Goal: Information Seeking & Learning: Learn about a topic

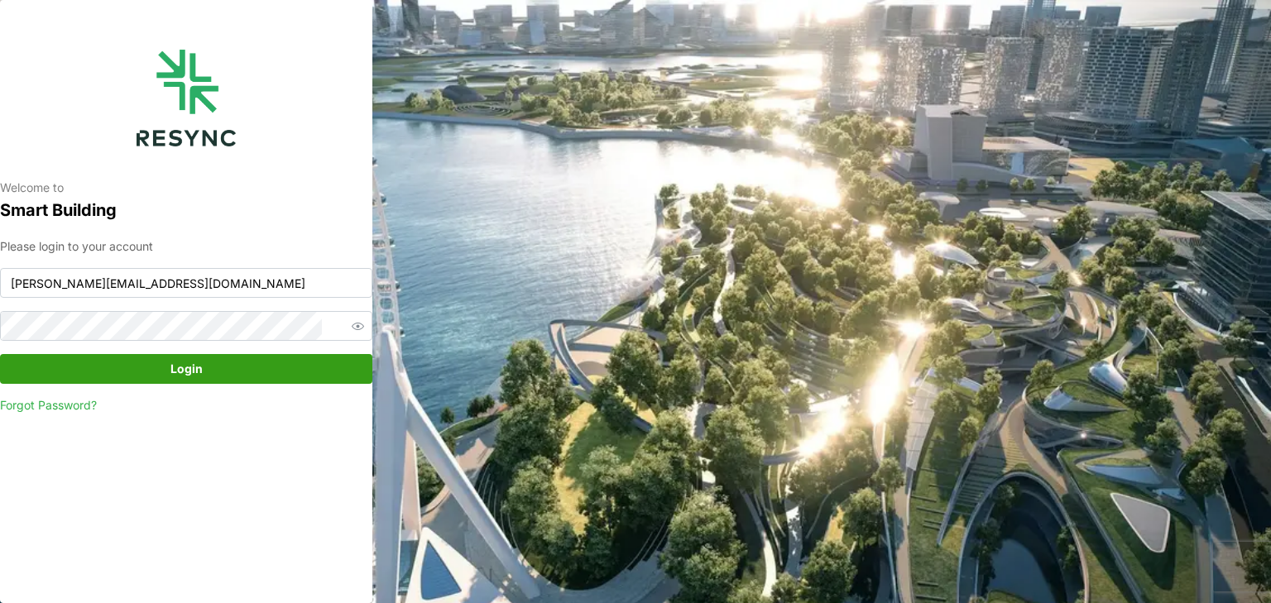
type input "[PERSON_NAME][EMAIL_ADDRESS][DOMAIN_NAME]"
click at [162, 362] on span "Login" at bounding box center [186, 369] width 341 height 28
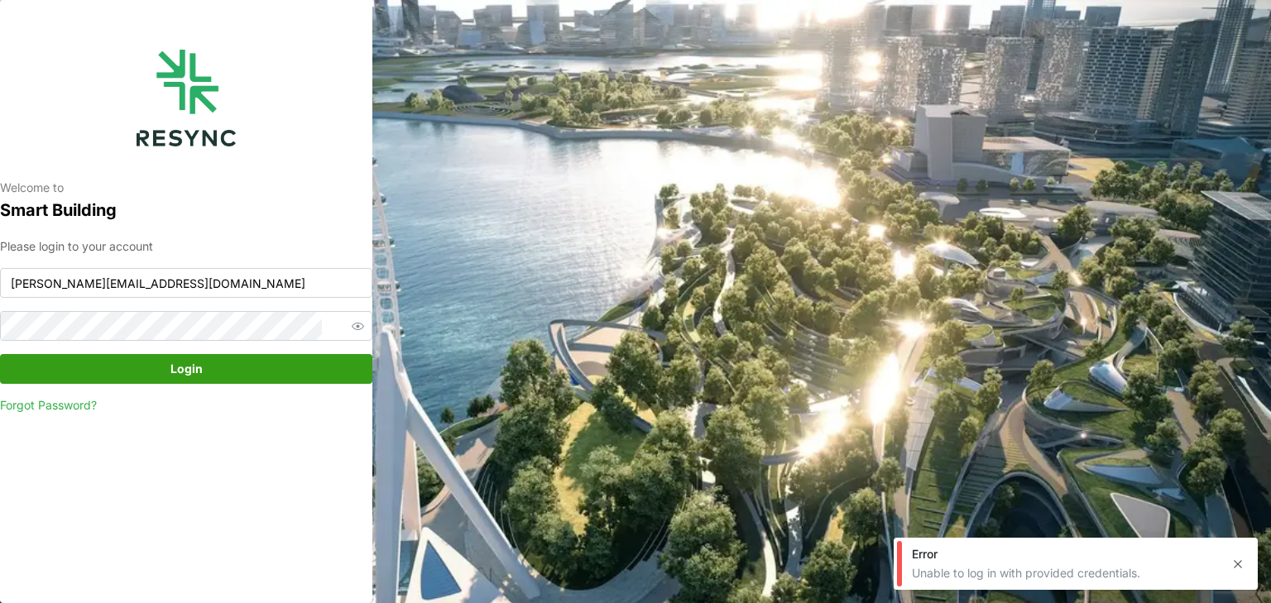
click at [924, 563] on div "Error" at bounding box center [1065, 554] width 306 height 17
click at [1246, 563] on button "button" at bounding box center [1237, 564] width 23 height 23
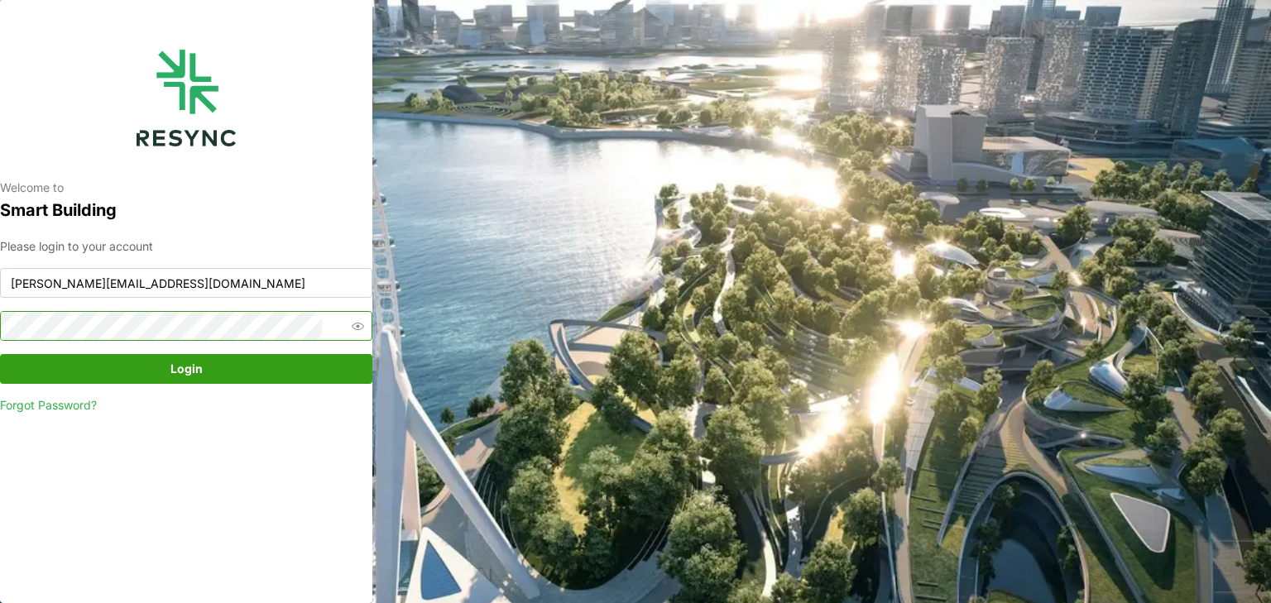
click at [352, 324] on icon "button" at bounding box center [358, 326] width 12 height 12
click at [222, 366] on span "Login" at bounding box center [186, 369] width 341 height 28
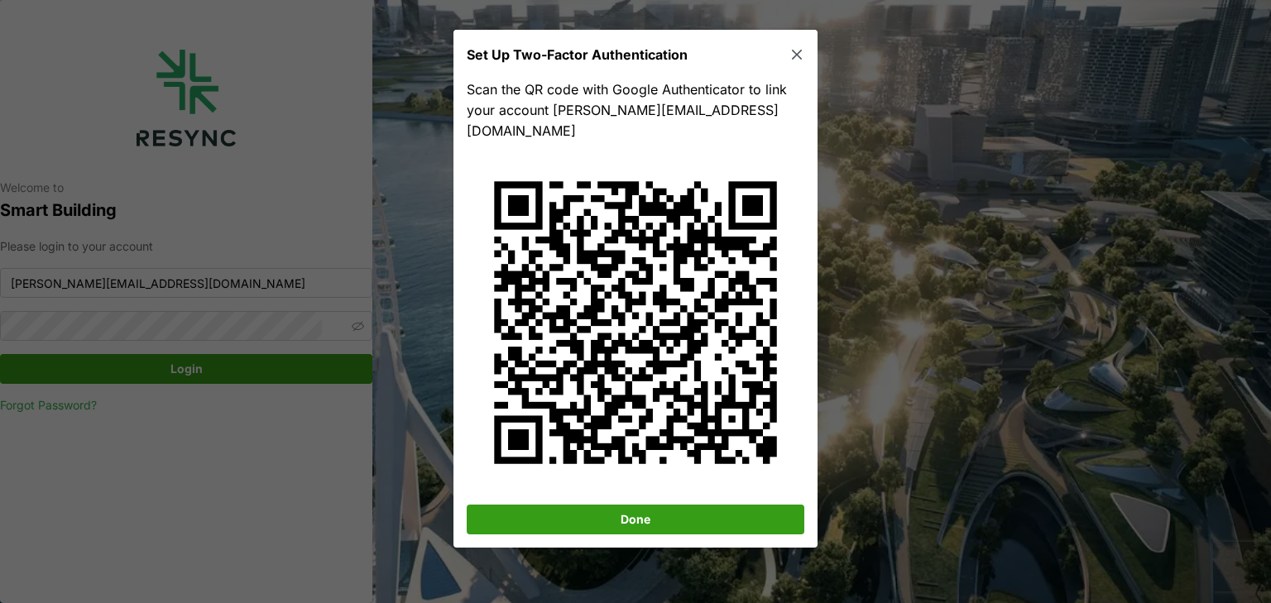
click at [598, 506] on span "Done" at bounding box center [635, 520] width 306 height 28
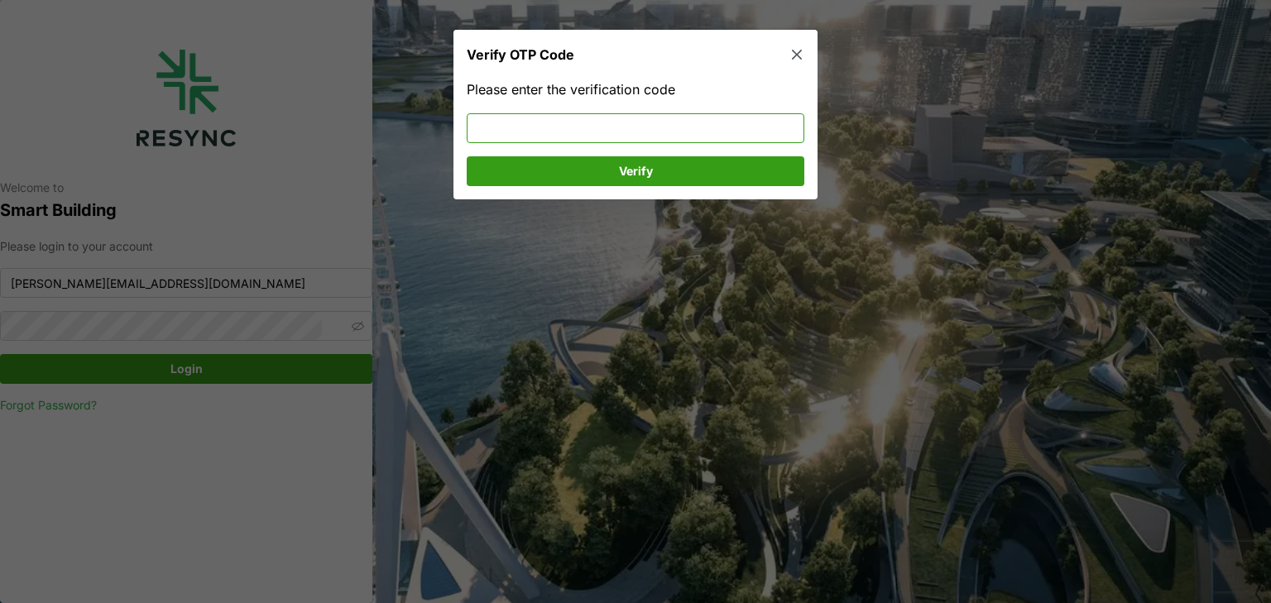
click at [596, 122] on input at bounding box center [636, 128] width 338 height 30
click at [801, 50] on icon "button" at bounding box center [796, 55] width 17 height 17
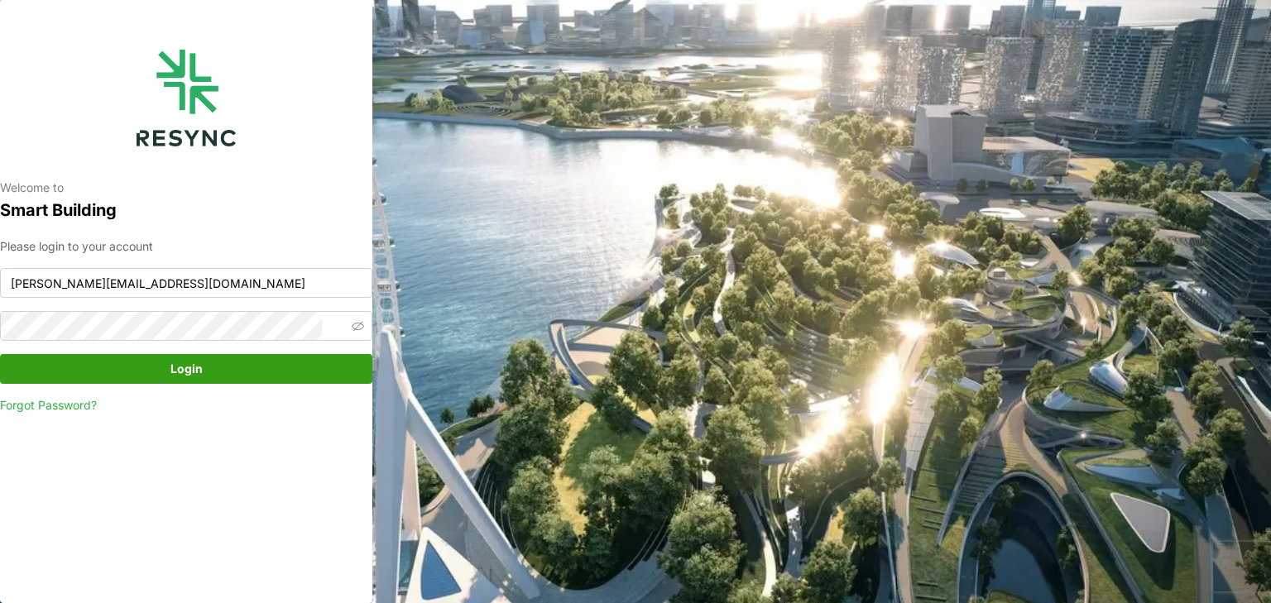
click at [165, 374] on span "Login" at bounding box center [186, 369] width 341 height 28
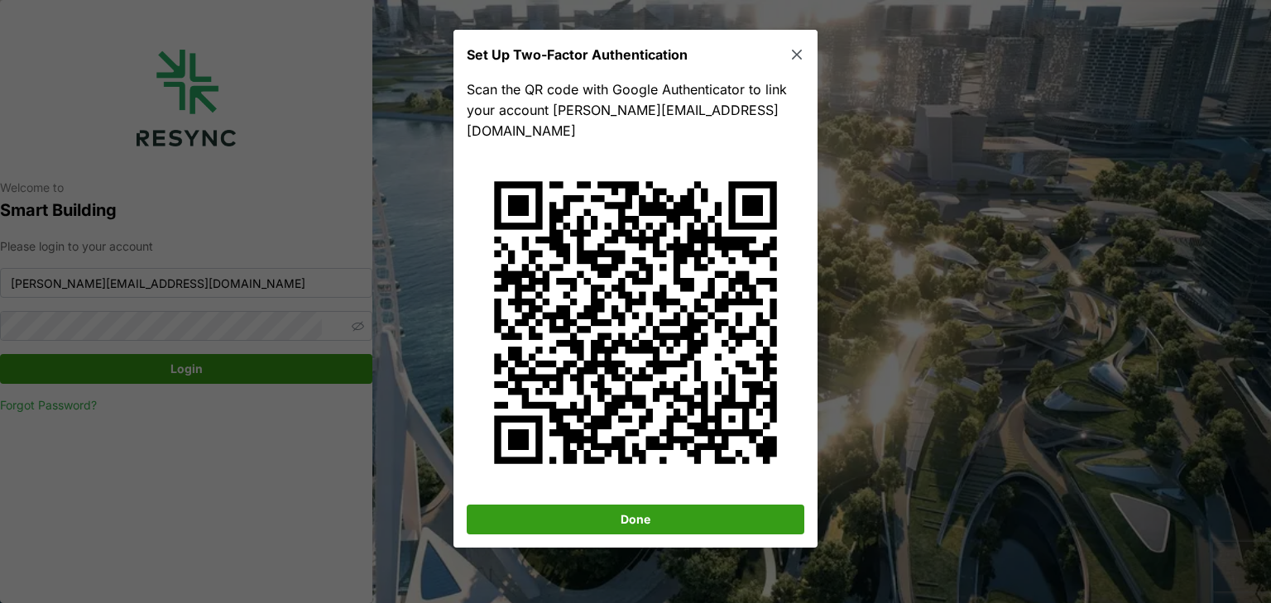
click at [694, 506] on span "Done" at bounding box center [635, 520] width 306 height 28
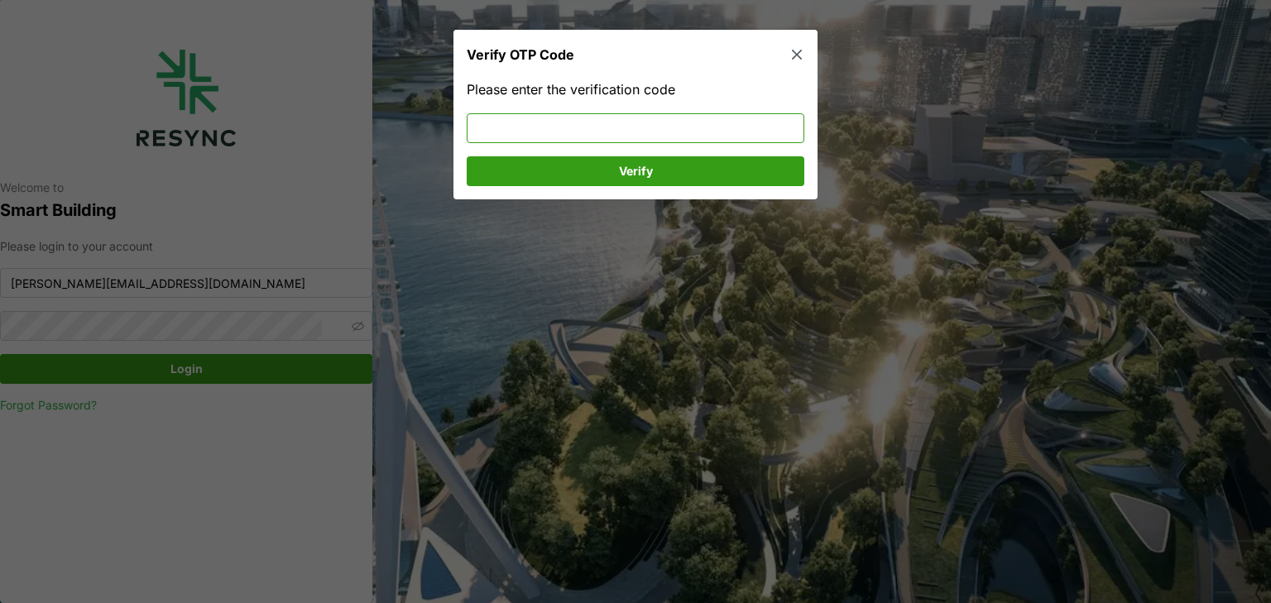
click at [568, 126] on input at bounding box center [636, 128] width 338 height 30
type input "593001"
click at [687, 180] on span "Verify" at bounding box center [635, 171] width 306 height 28
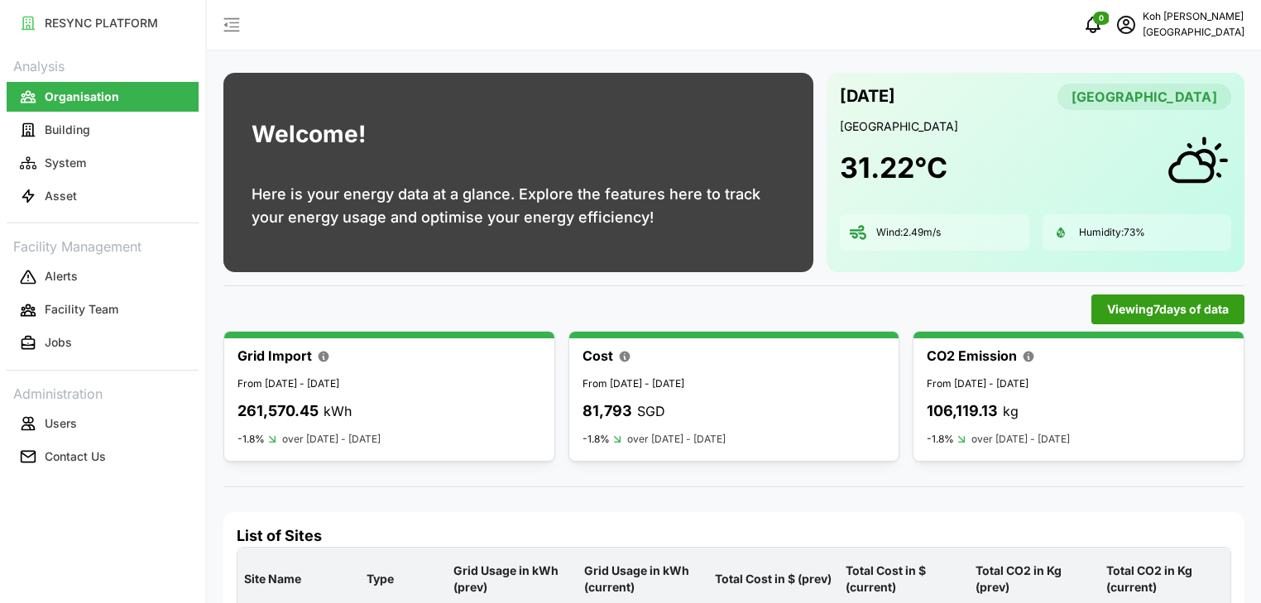
click at [813, 272] on div "Welcome! Here is your energy data at a glance. Explore the features here to tra…" at bounding box center [518, 172] width 603 height 213
click at [73, 127] on p "Building" at bounding box center [68, 130] width 46 height 17
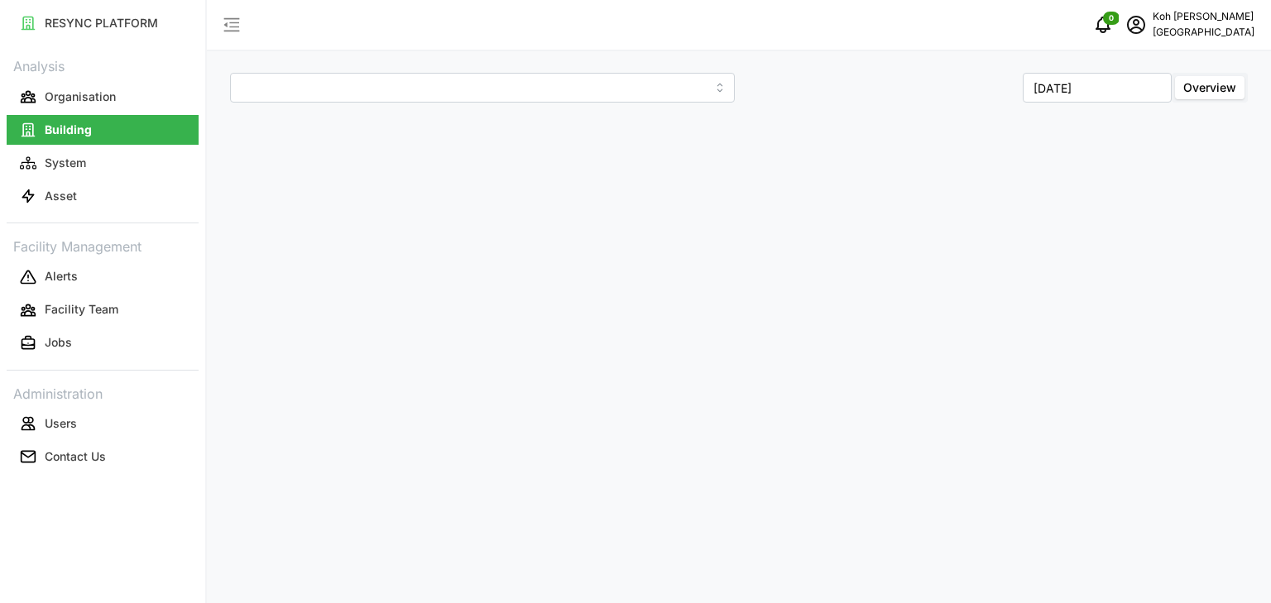
type input "[GEOGRAPHIC_DATA]"
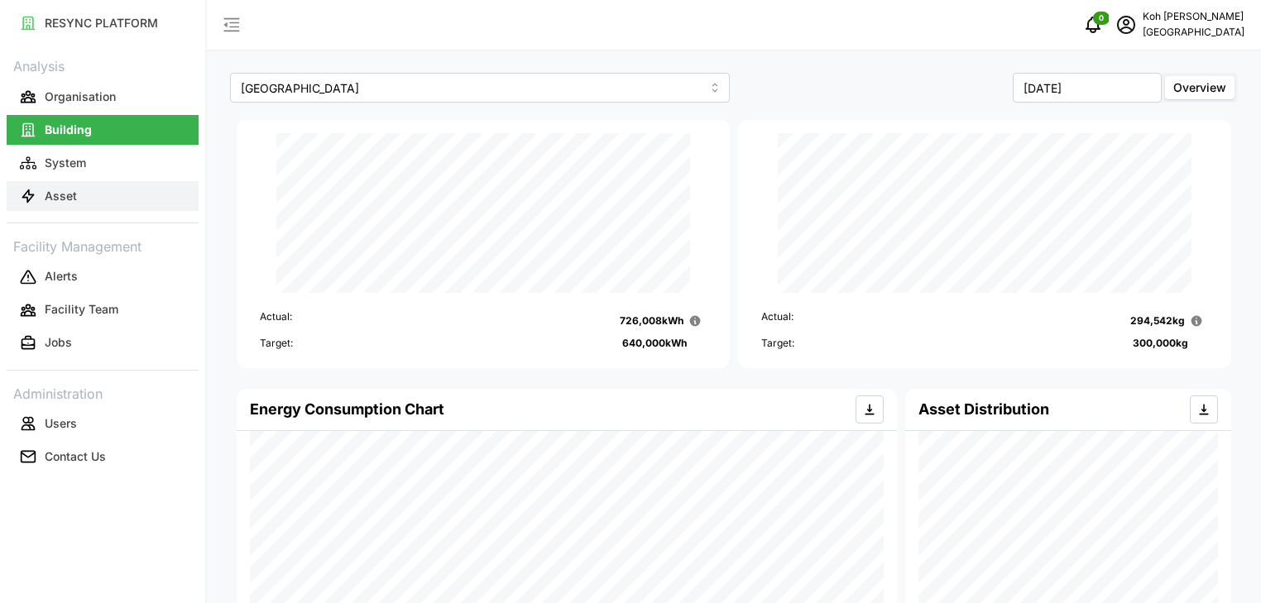
click at [67, 202] on p "Asset" at bounding box center [61, 196] width 32 height 17
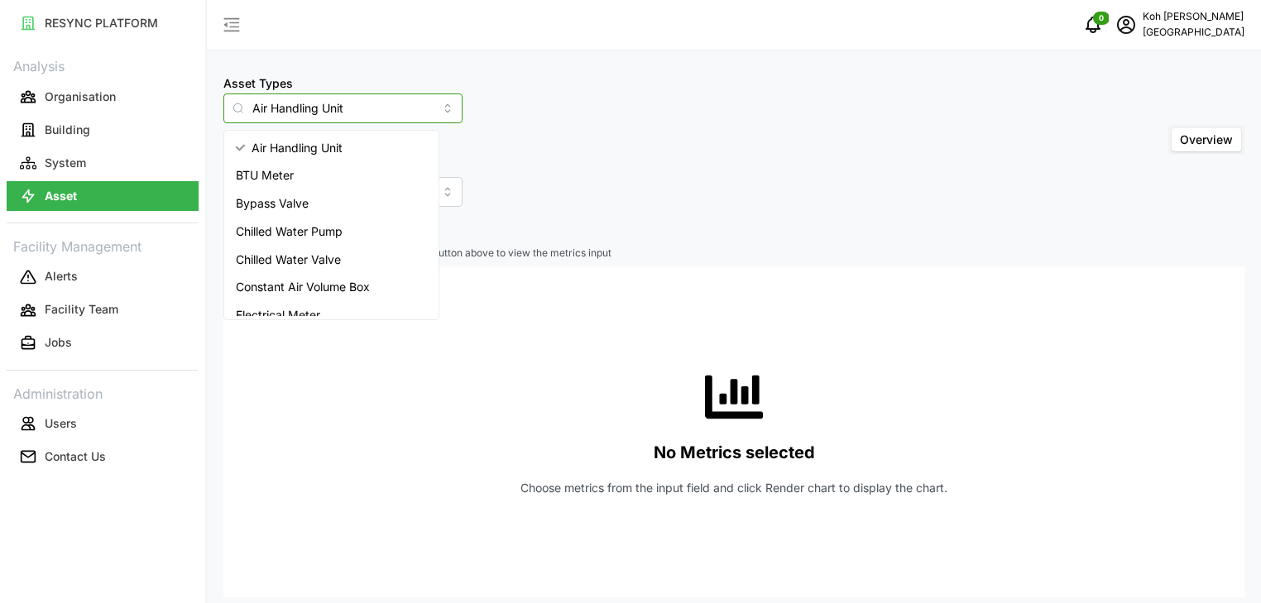
click at [420, 112] on input "Air Handling Unit" at bounding box center [342, 108] width 239 height 30
click at [291, 311] on span "Electrical Meter" at bounding box center [278, 315] width 84 height 18
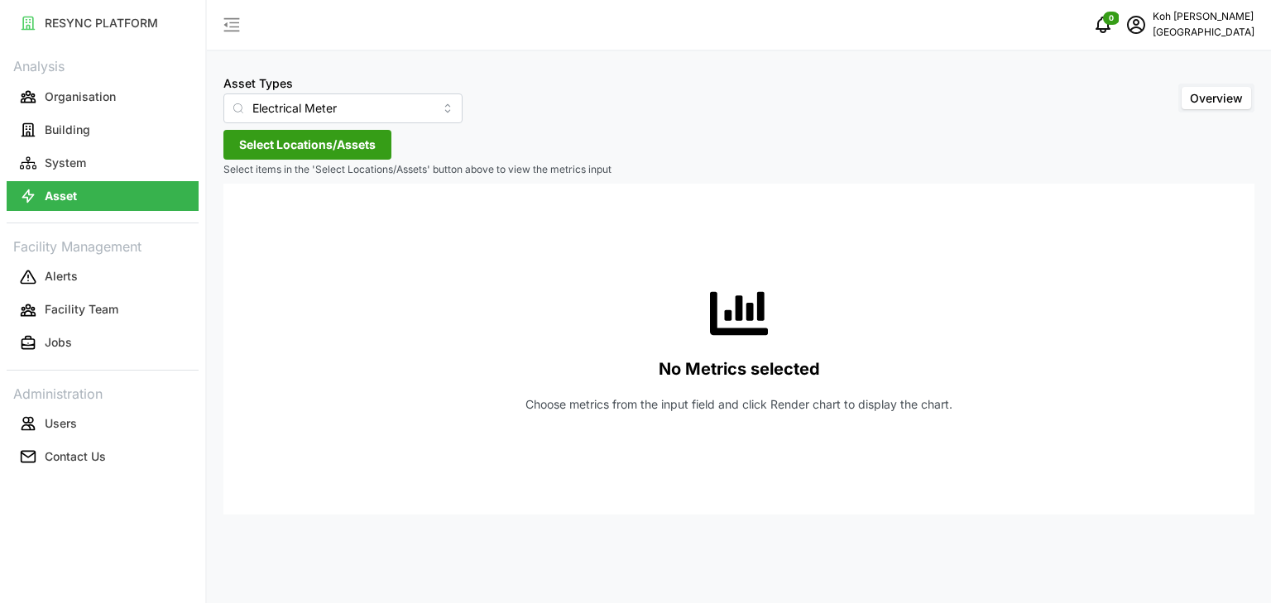
click at [339, 141] on span "Select Locations/Assets" at bounding box center [307, 145] width 137 height 28
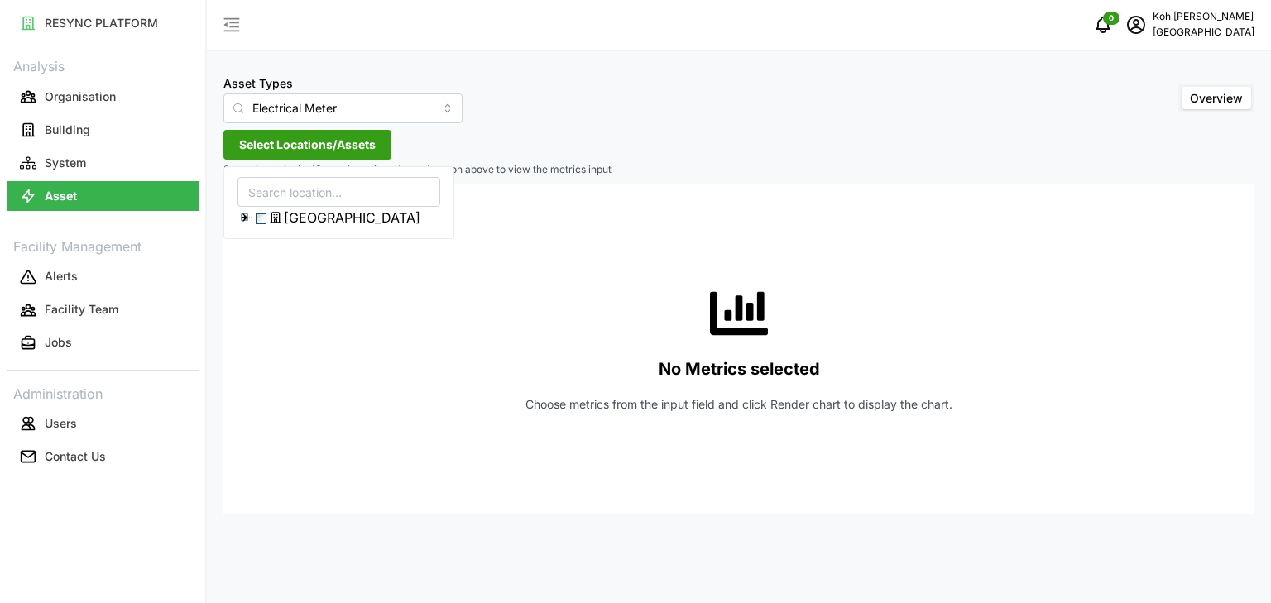
click at [266, 220] on span "Select Office Tower" at bounding box center [261, 218] width 11 height 11
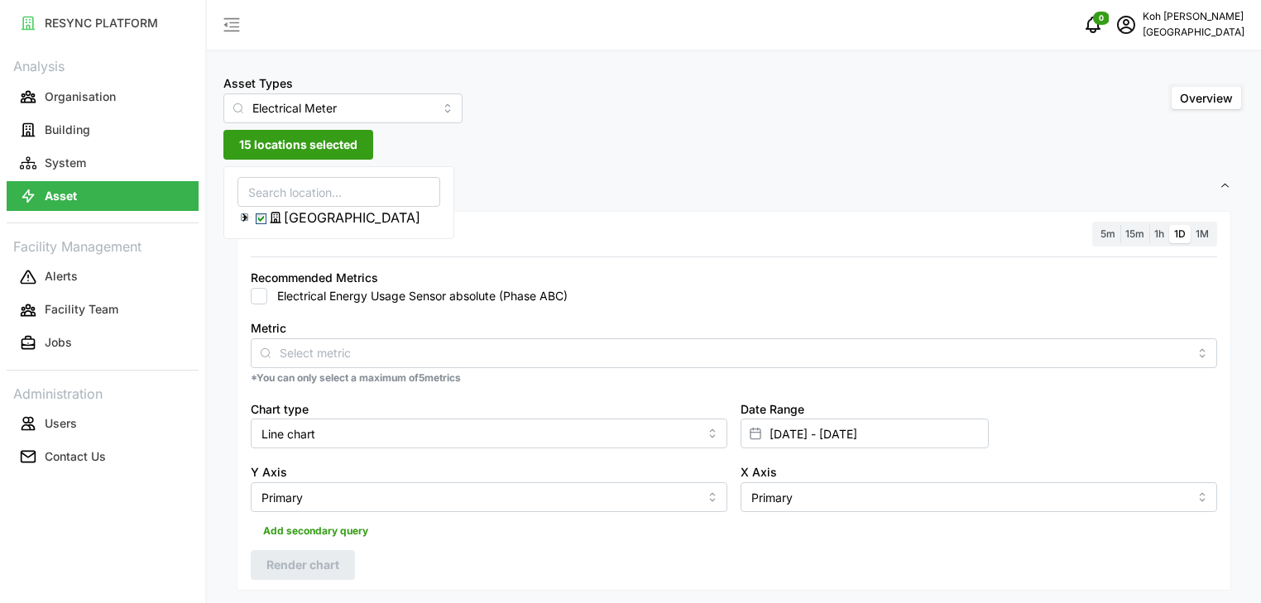
click at [247, 218] on polyline at bounding box center [244, 217] width 3 height 7
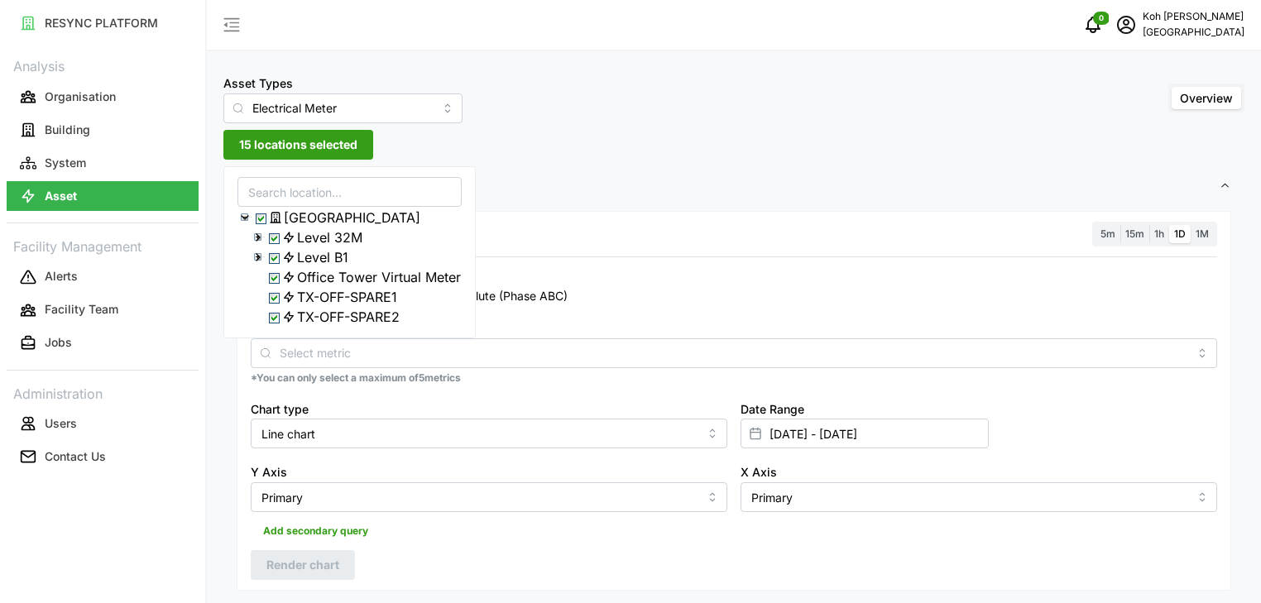
click at [261, 220] on span "Select Office Tower" at bounding box center [261, 218] width 11 height 11
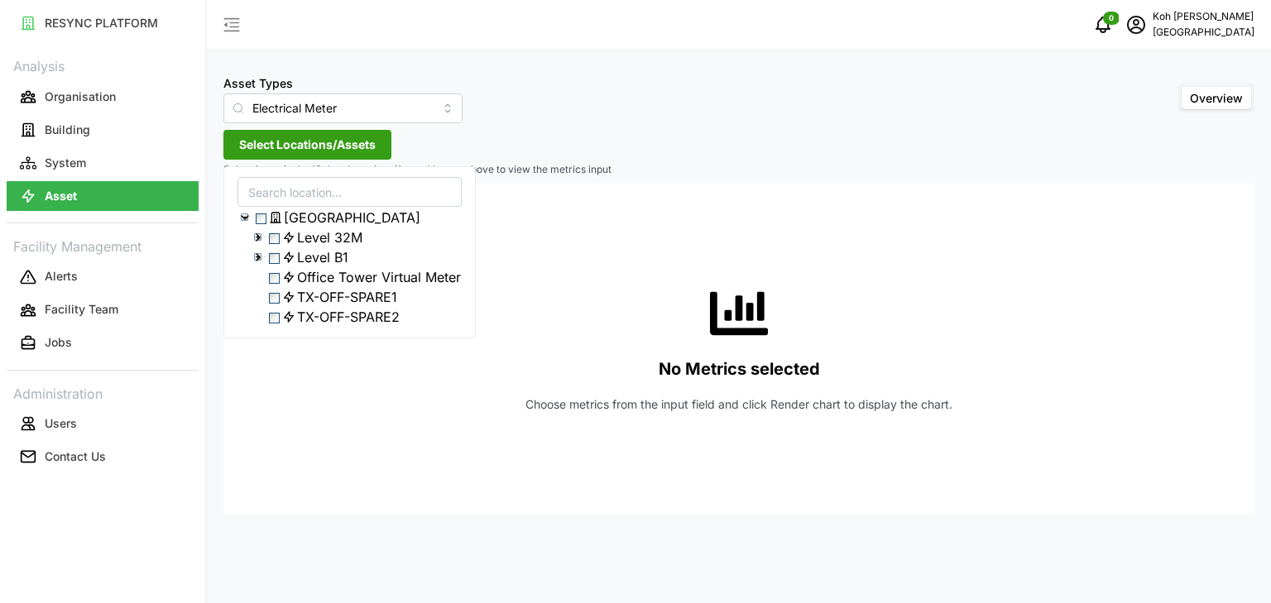
click at [260, 244] on icon at bounding box center [257, 237] width 13 height 13
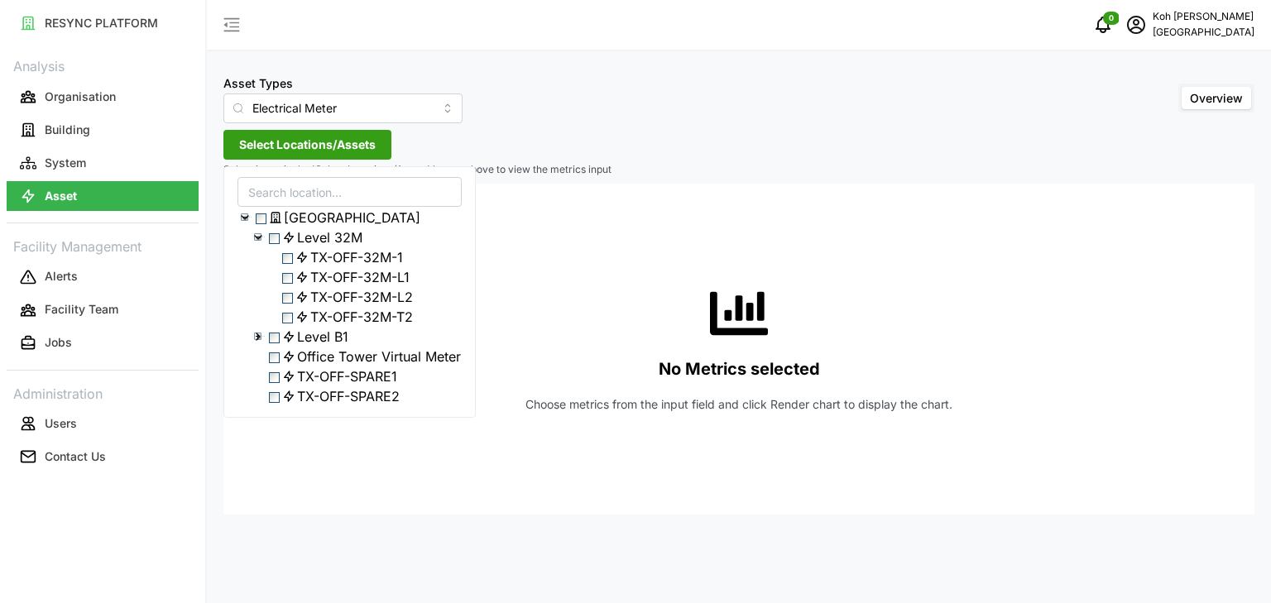
click at [260, 244] on icon at bounding box center [257, 237] width 13 height 13
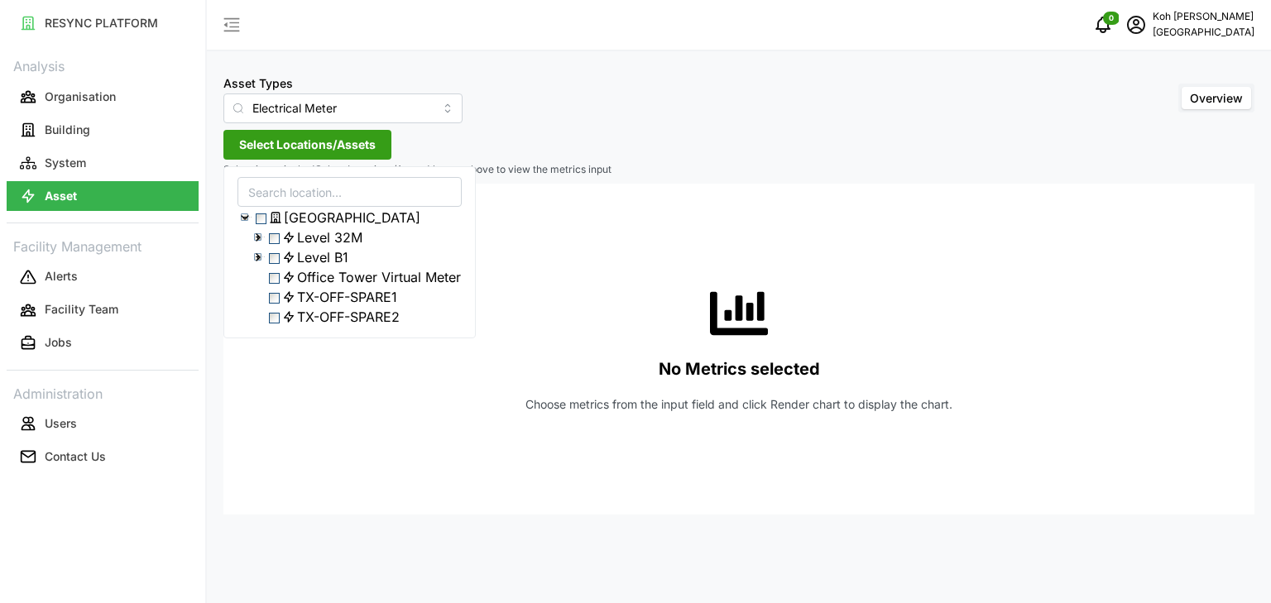
click at [246, 218] on polyline at bounding box center [245, 217] width 7 height 3
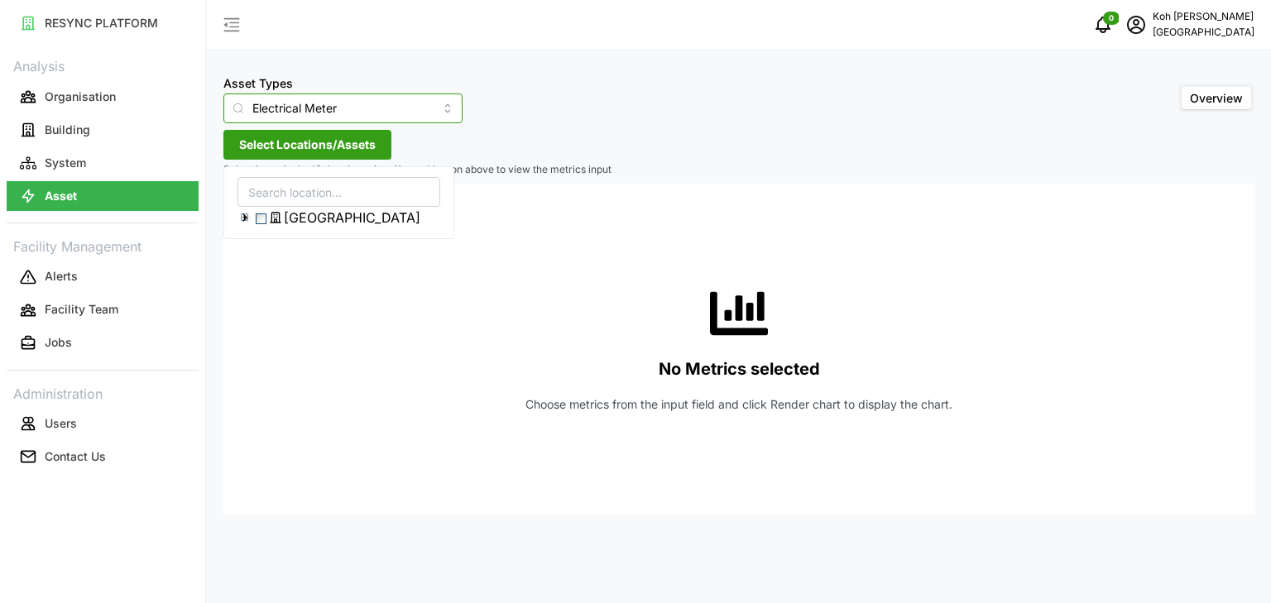
click at [424, 110] on input "Electrical Meter" at bounding box center [342, 108] width 239 height 30
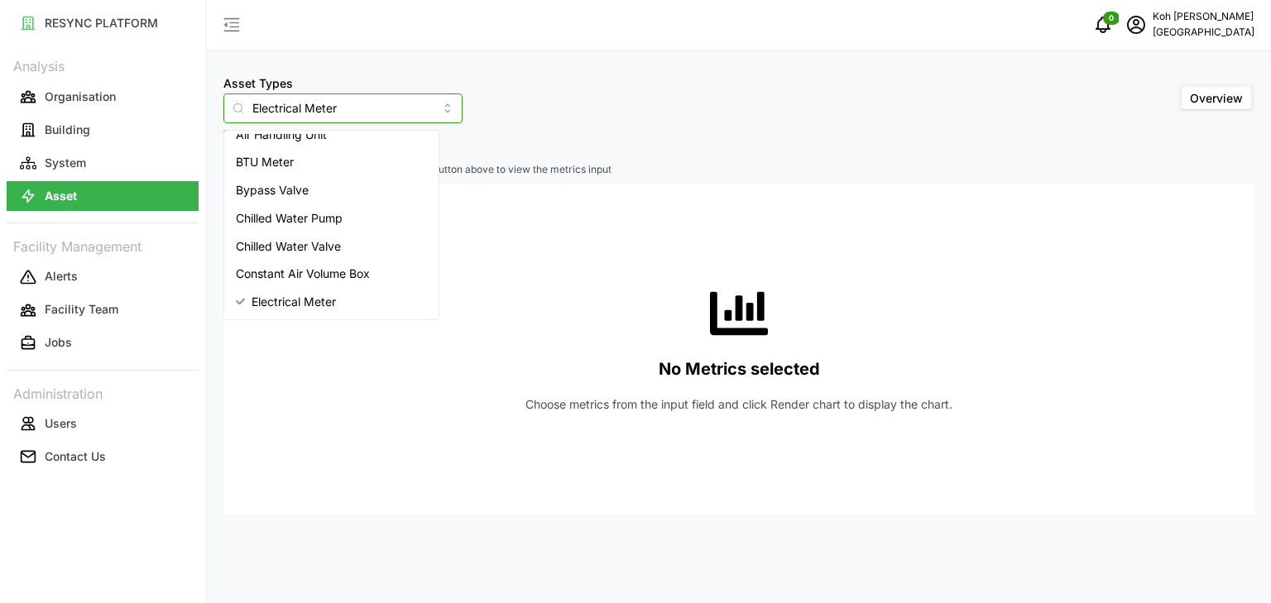
click at [338, 139] on div "Air Handling Unit" at bounding box center [332, 135] width 208 height 28
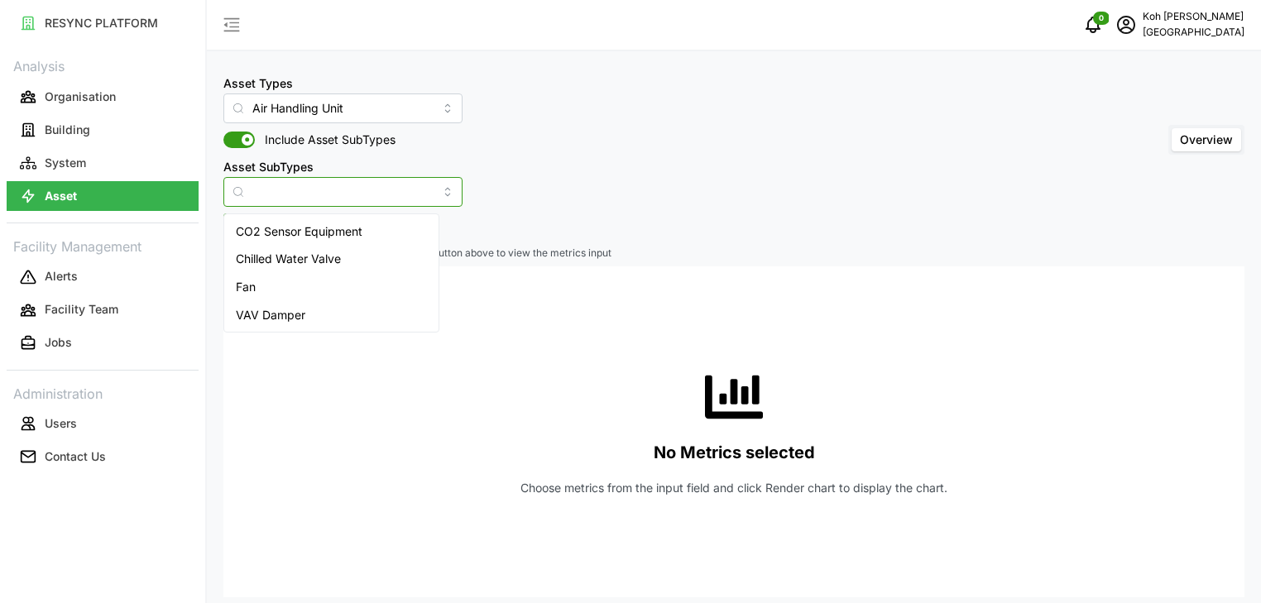
click at [412, 194] on input "Asset SubTypes" at bounding box center [342, 192] width 239 height 30
click at [506, 180] on div "Asset Types Air Handling Unit Include Asset SubTypes Asset SubTypes Overview" at bounding box center [733, 140] width 1021 height 134
click at [427, 191] on input "Asset SubTypes" at bounding box center [342, 192] width 239 height 30
click at [551, 172] on div "Asset Types Air Handling Unit Include Asset SubTypes Asset SubTypes Overview" at bounding box center [733, 140] width 1021 height 134
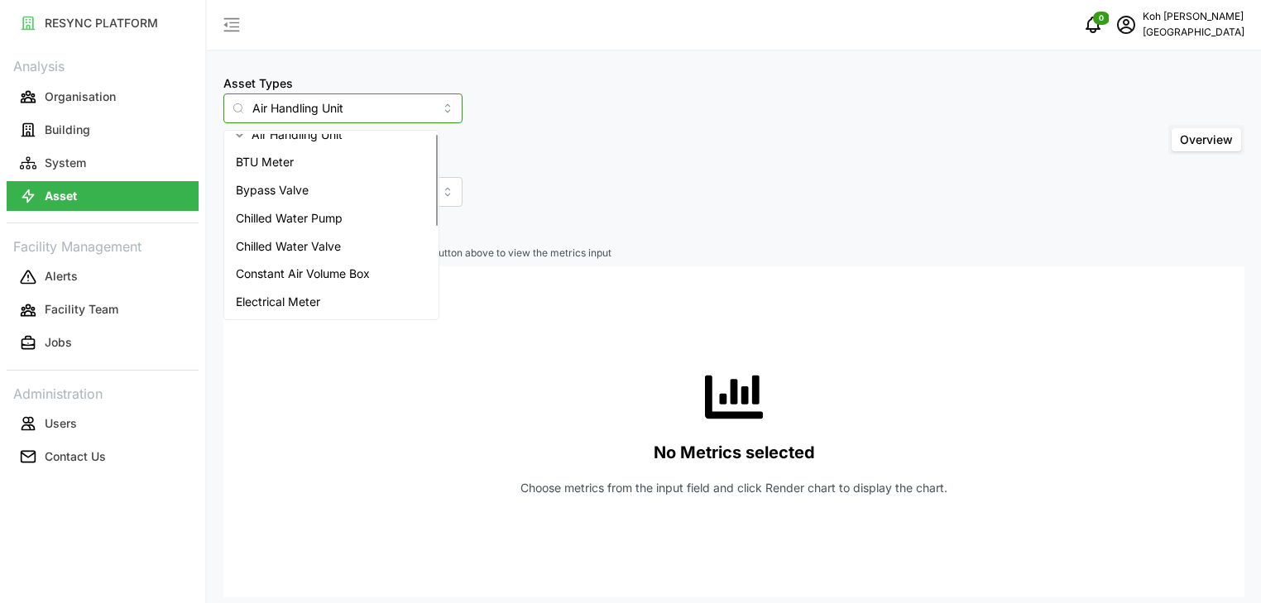
click at [424, 111] on input "Air Handling Unit" at bounding box center [342, 108] width 239 height 30
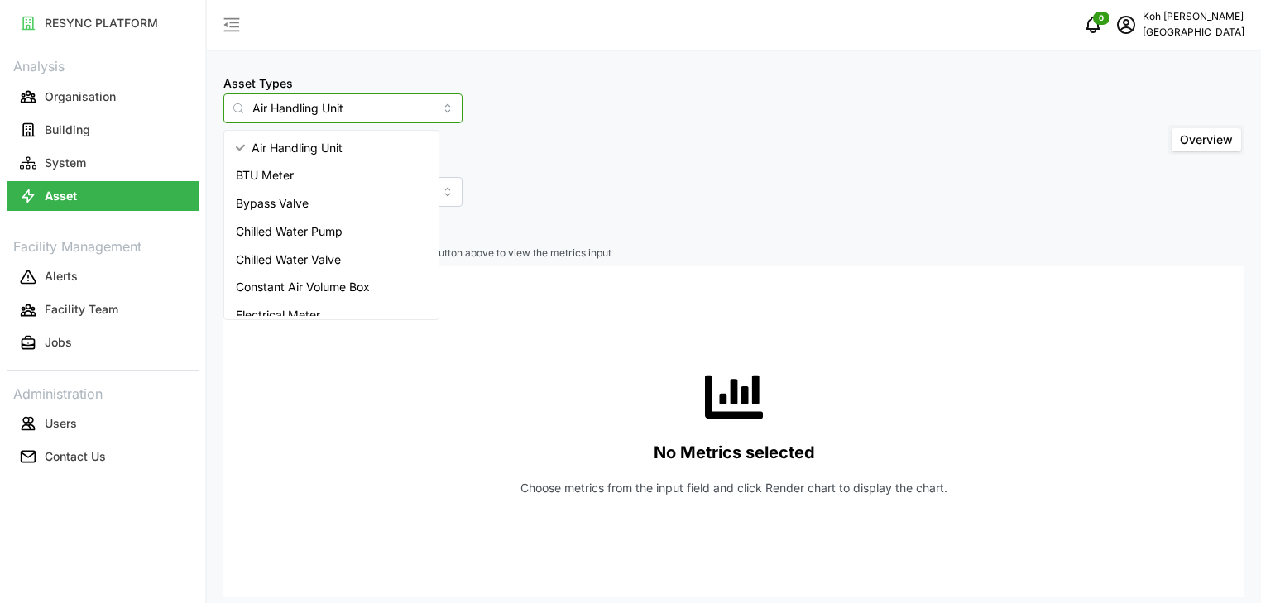
drag, startPoint x: 437, startPoint y: 170, endPoint x: 429, endPoint y: 222, distance: 52.0
click at [429, 222] on div "Air Handling Unit BTU Meter Bypass Valve Chilled Water Pump Chilled Water Valve…" at bounding box center [333, 225] width 211 height 182
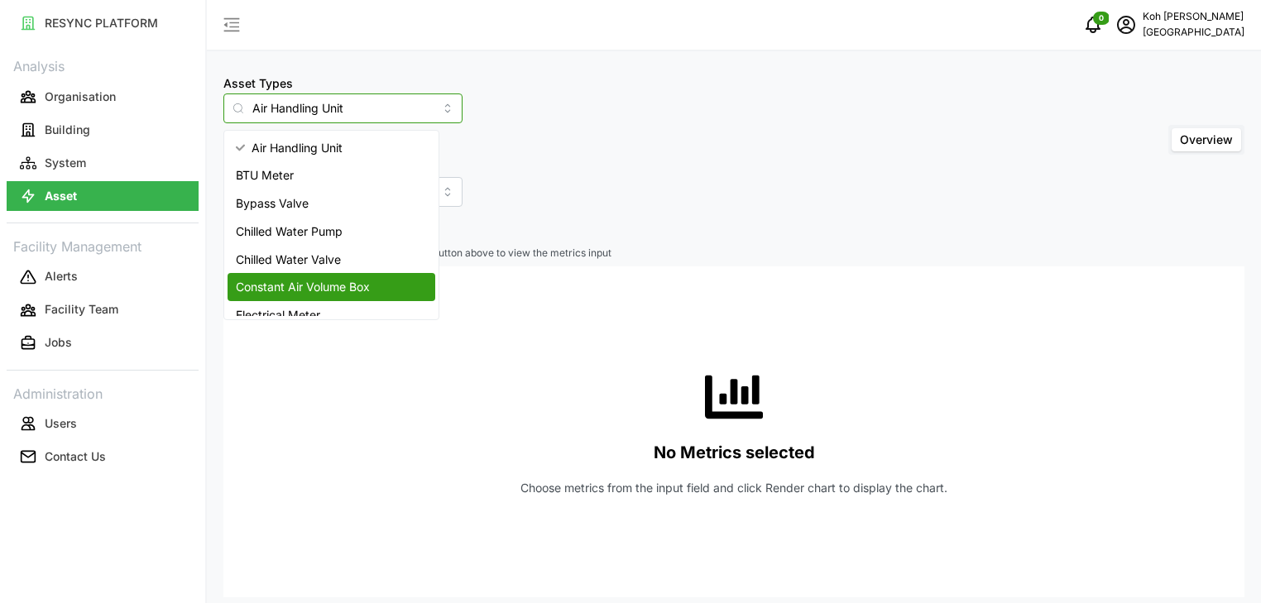
scroll to position [13, 0]
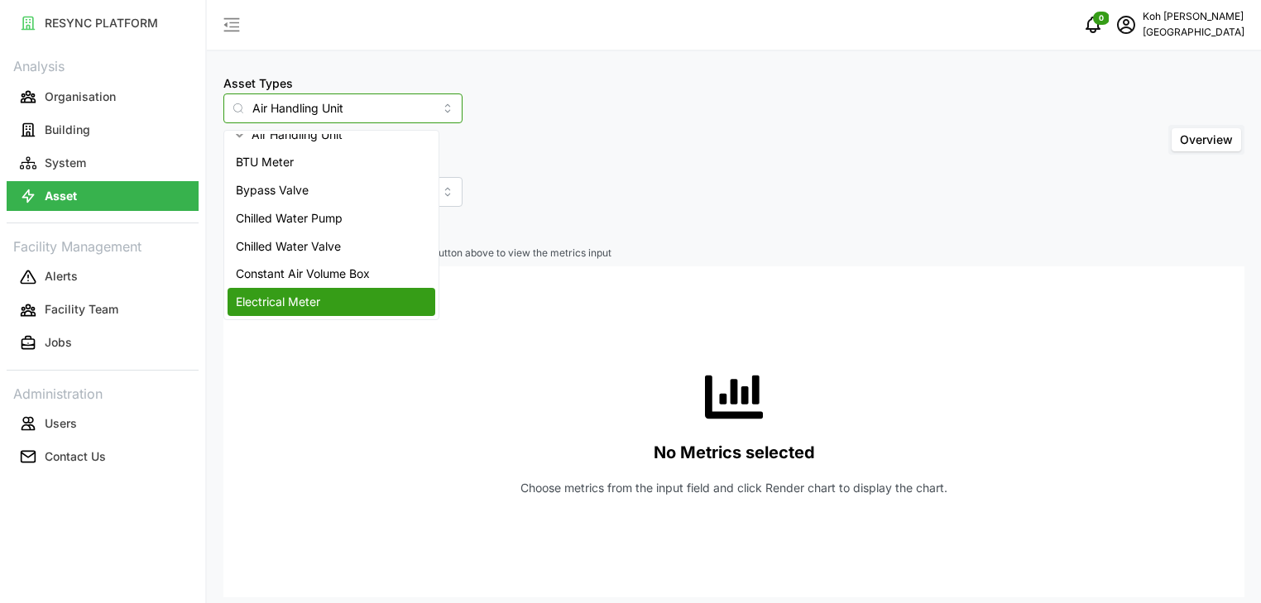
click at [304, 300] on span "Electrical Meter" at bounding box center [278, 302] width 84 height 18
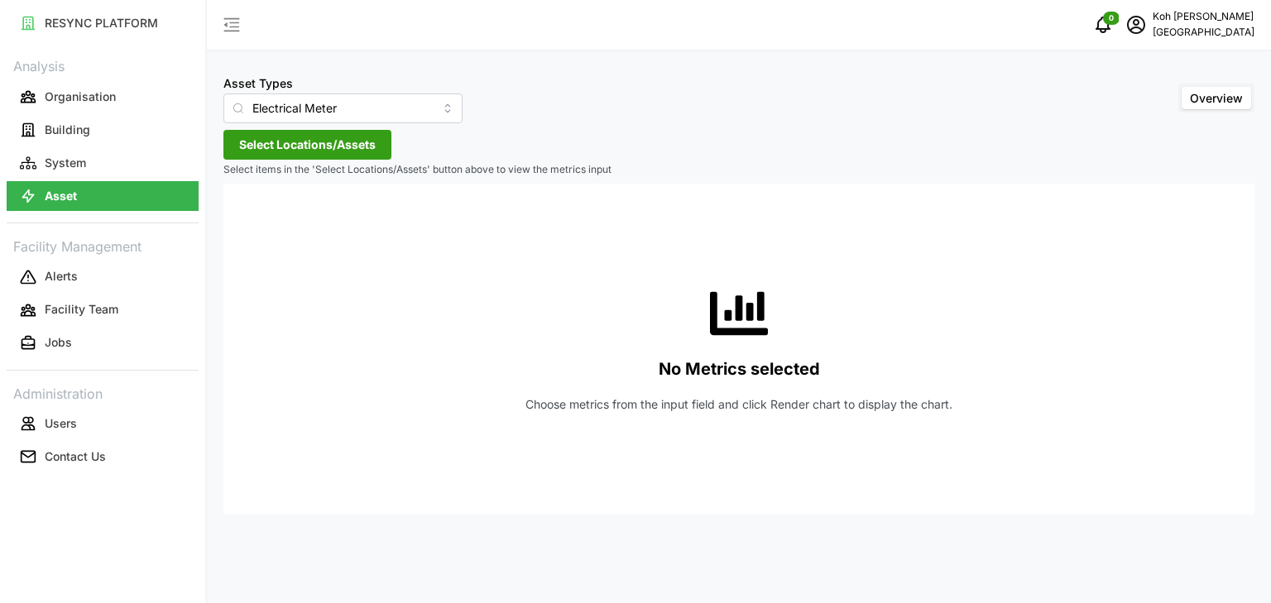
click at [328, 139] on span "Select Locations/Assets" at bounding box center [307, 145] width 137 height 28
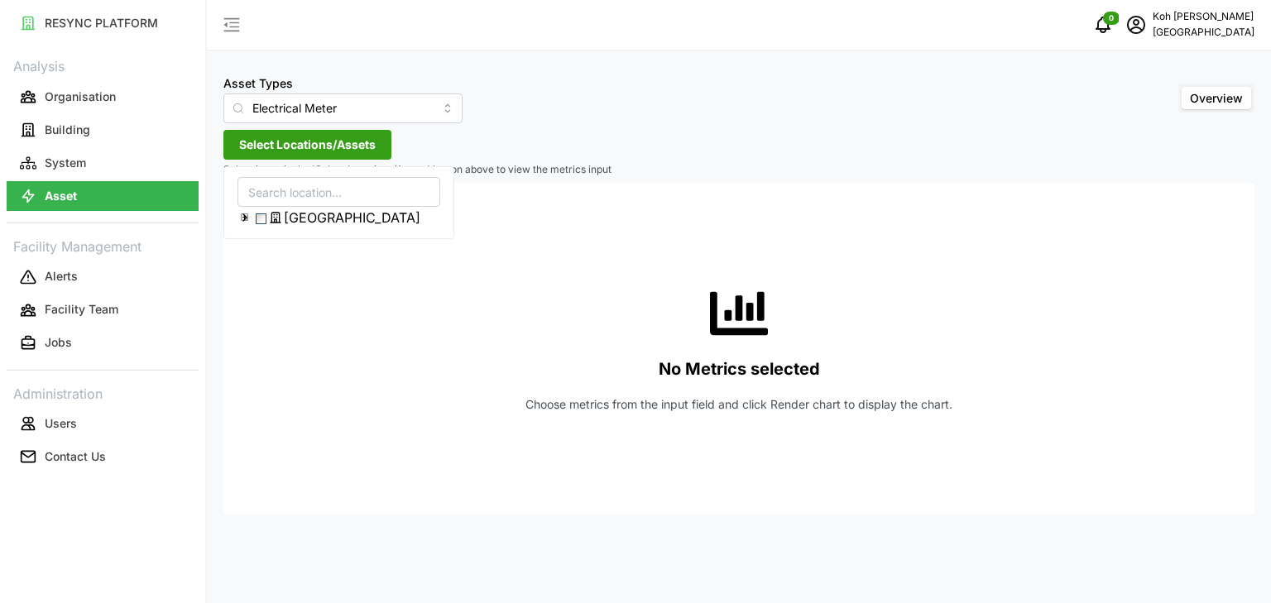
click at [309, 220] on span "[GEOGRAPHIC_DATA]" at bounding box center [352, 218] width 137 height 20
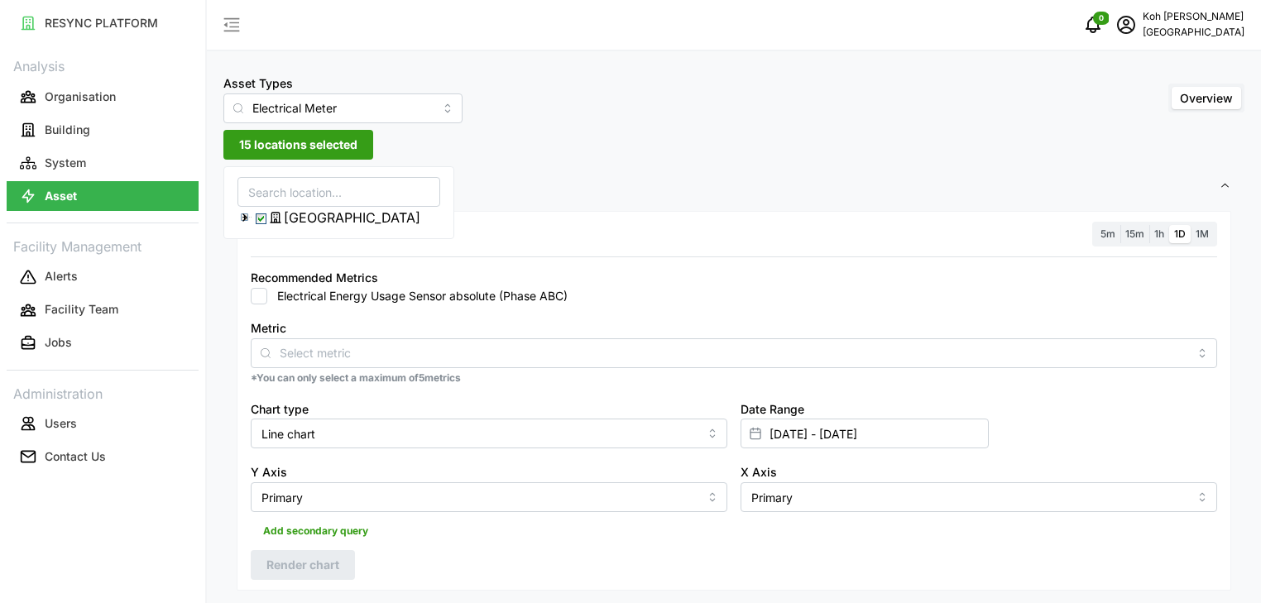
click at [318, 217] on span "[GEOGRAPHIC_DATA]" at bounding box center [352, 218] width 137 height 20
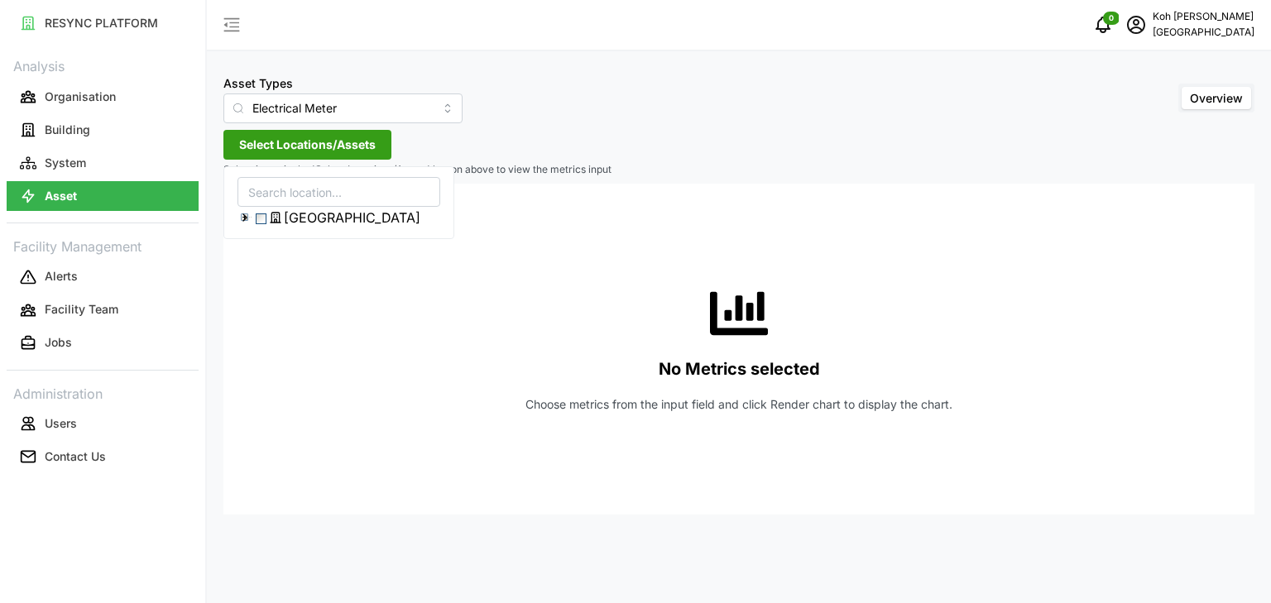
click at [319, 217] on span "[GEOGRAPHIC_DATA]" at bounding box center [352, 218] width 137 height 20
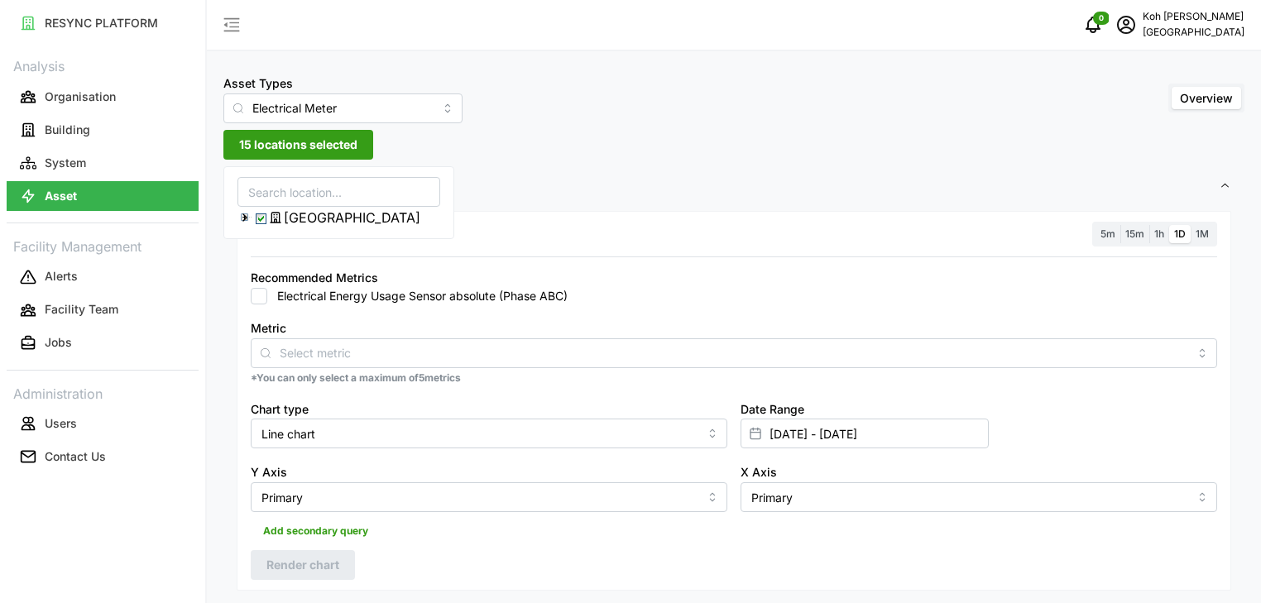
click at [248, 218] on icon at bounding box center [244, 217] width 13 height 13
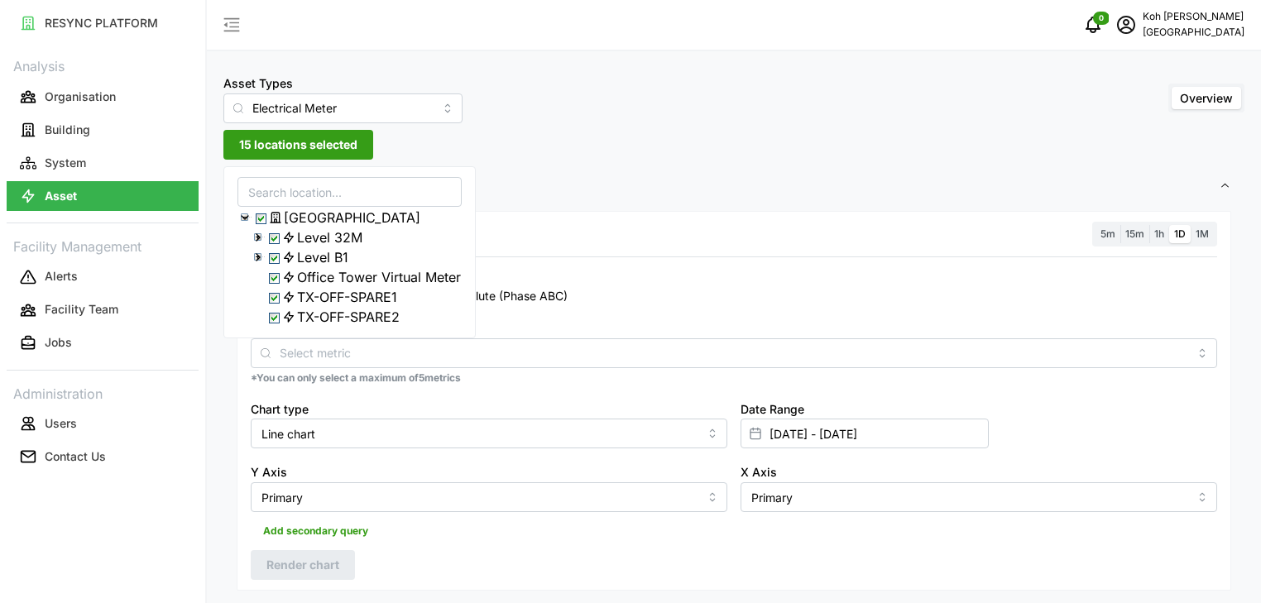
click at [256, 238] on icon at bounding box center [257, 237] width 13 height 13
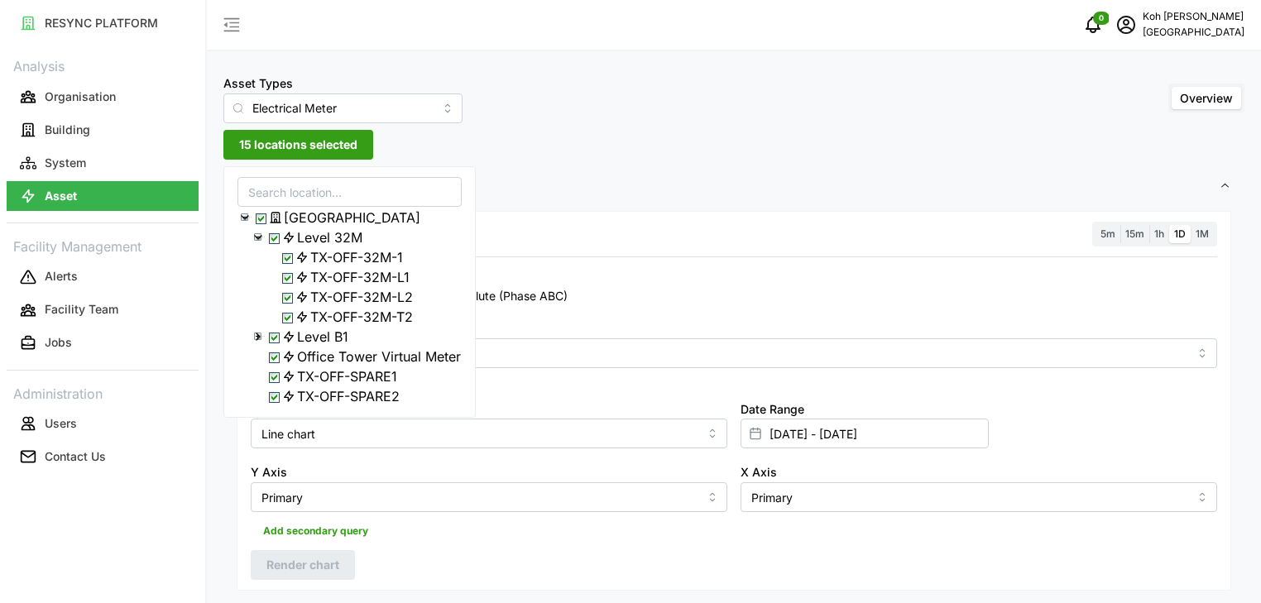
click at [256, 238] on icon at bounding box center [257, 237] width 13 height 13
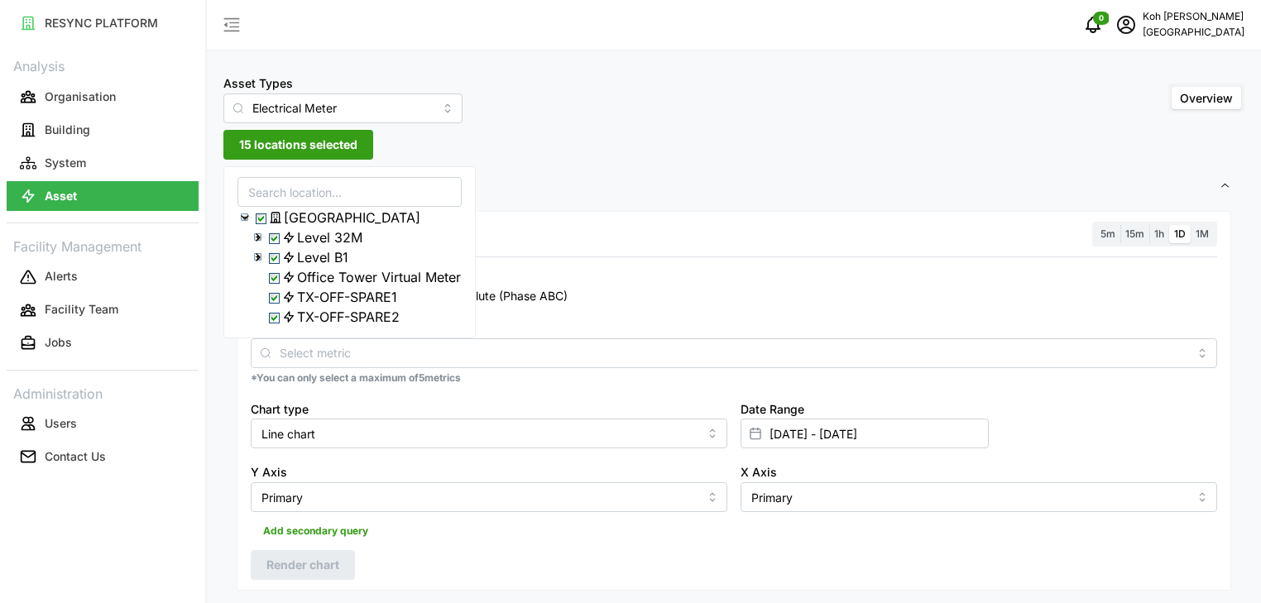
click at [261, 242] on icon at bounding box center [257, 237] width 13 height 13
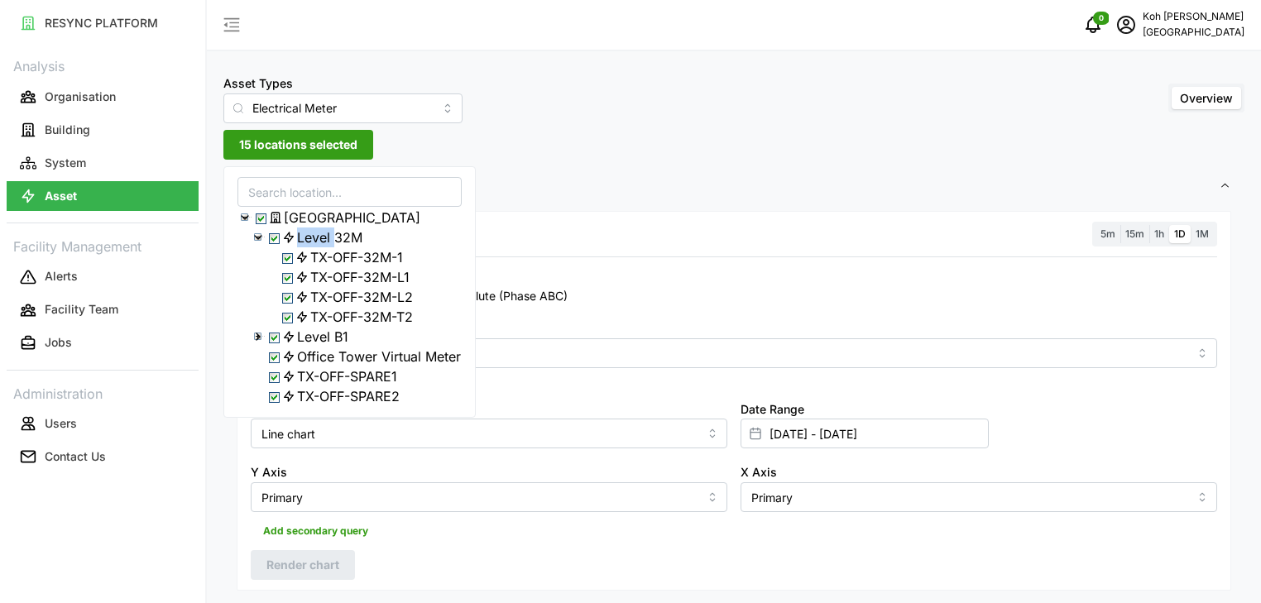
click at [261, 239] on polyline at bounding box center [258, 237] width 7 height 3
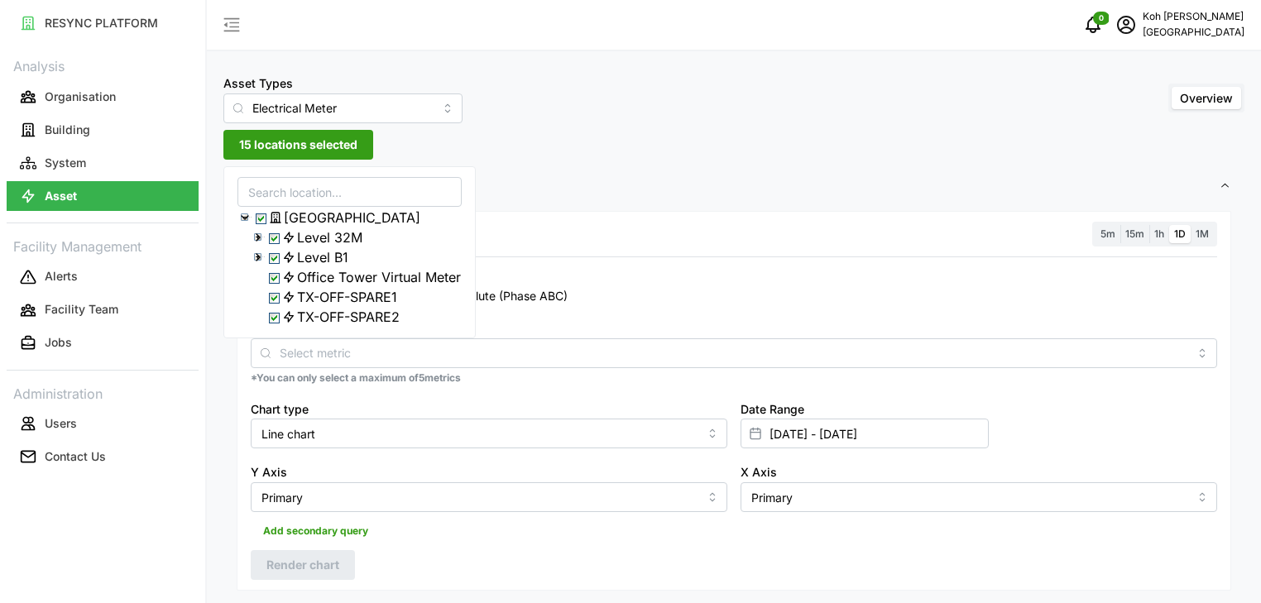
click at [259, 244] on icon at bounding box center [257, 237] width 13 height 13
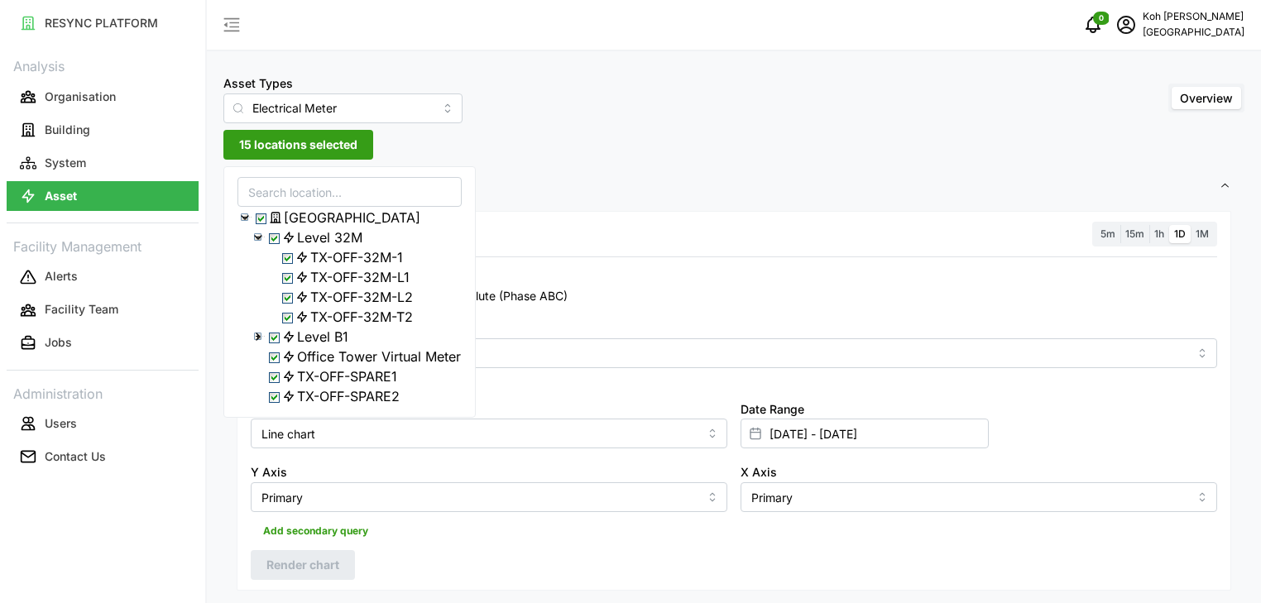
click at [259, 244] on icon at bounding box center [257, 237] width 13 height 13
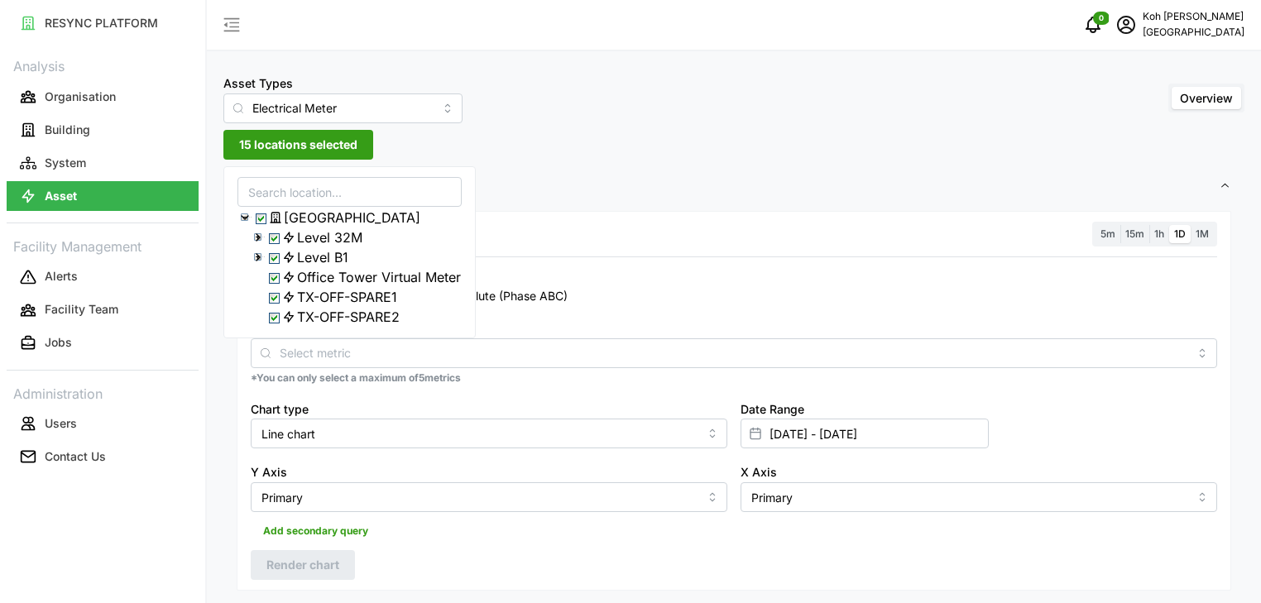
click at [322, 145] on span "15 locations selected" at bounding box center [298, 145] width 118 height 28
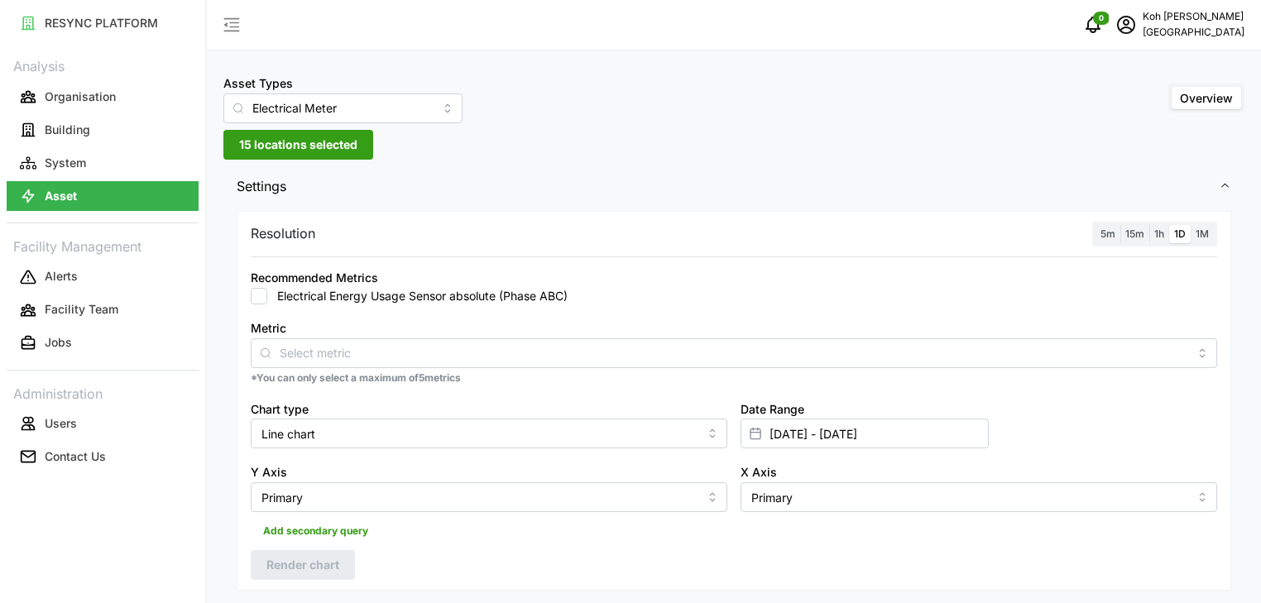
click at [322, 145] on span "15 locations selected" at bounding box center [298, 145] width 118 height 28
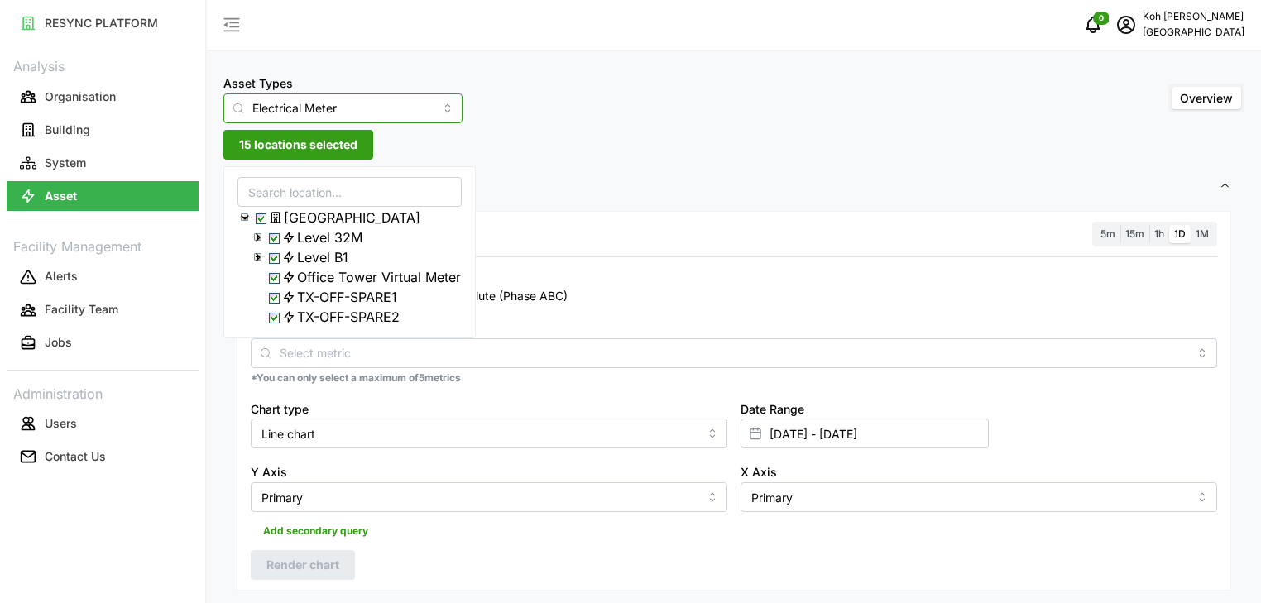
click at [420, 105] on input "Electrical Meter" at bounding box center [342, 108] width 239 height 30
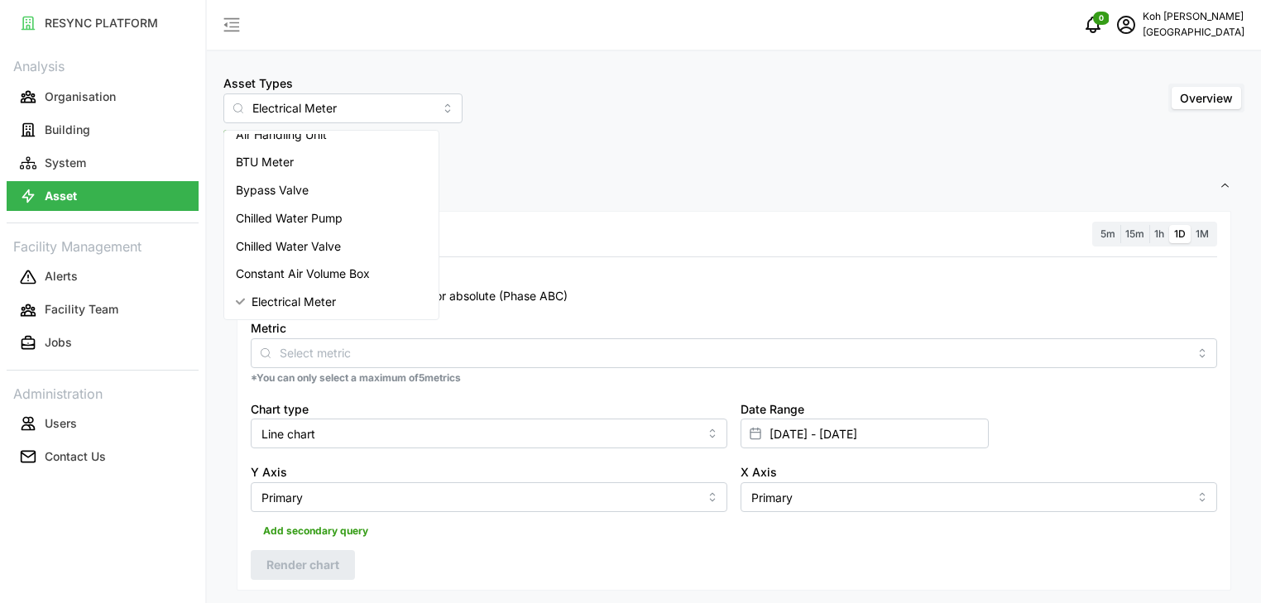
click at [663, 103] on div "Asset Types Electrical Meter Overview" at bounding box center [733, 98] width 1021 height 50
click at [429, 104] on input "Electrical Meter" at bounding box center [342, 108] width 239 height 30
click at [285, 168] on span "BTU Meter" at bounding box center [265, 162] width 58 height 18
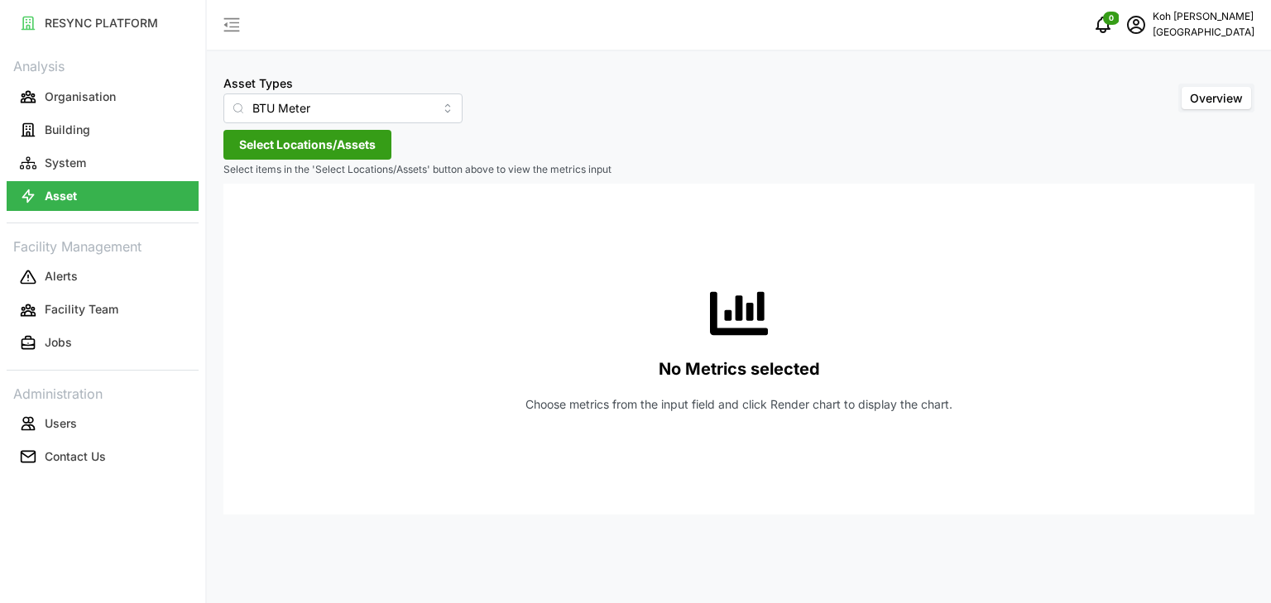
click at [367, 151] on span "Select Locations/Assets" at bounding box center [307, 145] width 137 height 28
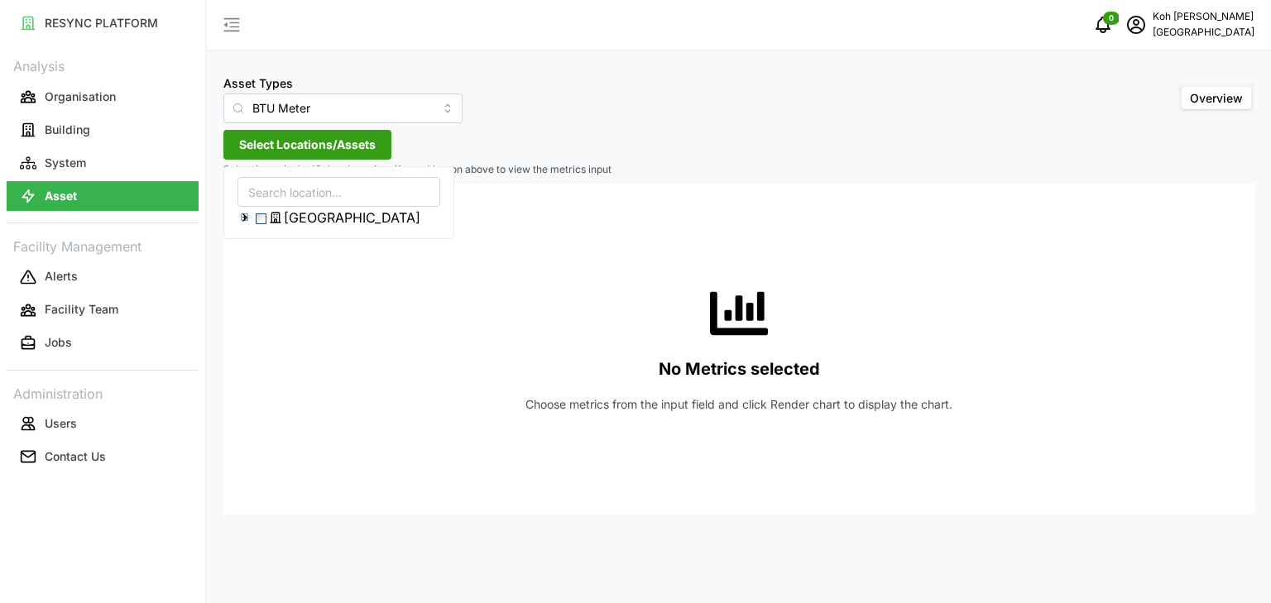
click at [263, 223] on span "Select Office Tower" at bounding box center [261, 218] width 11 height 11
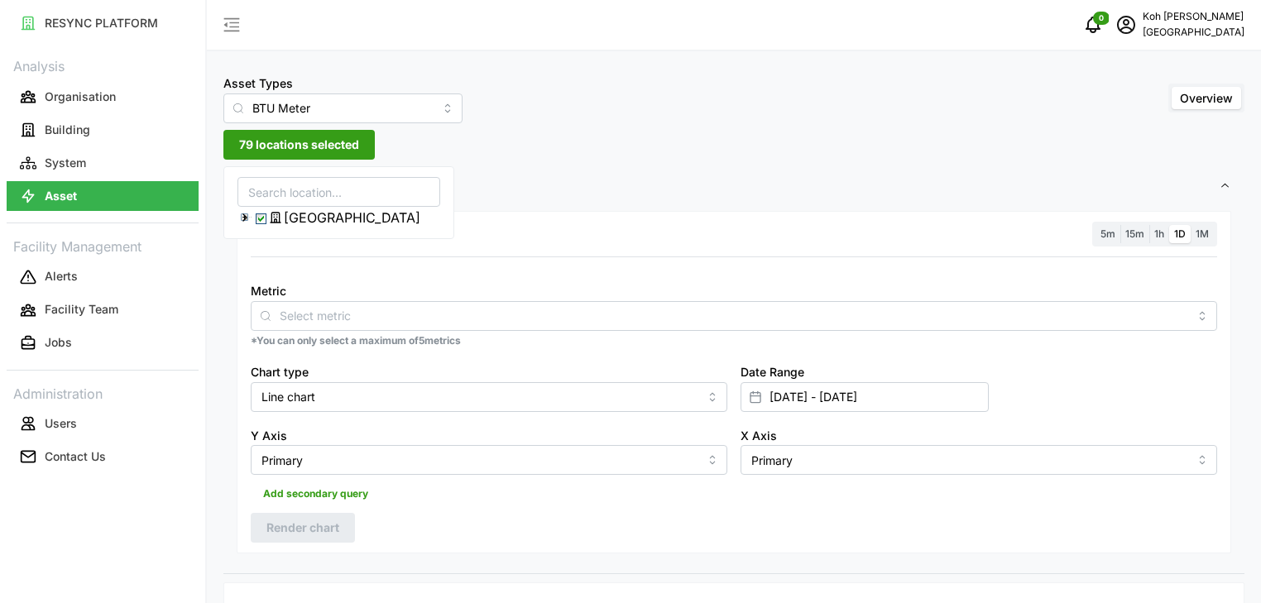
click at [247, 218] on icon at bounding box center [244, 217] width 13 height 13
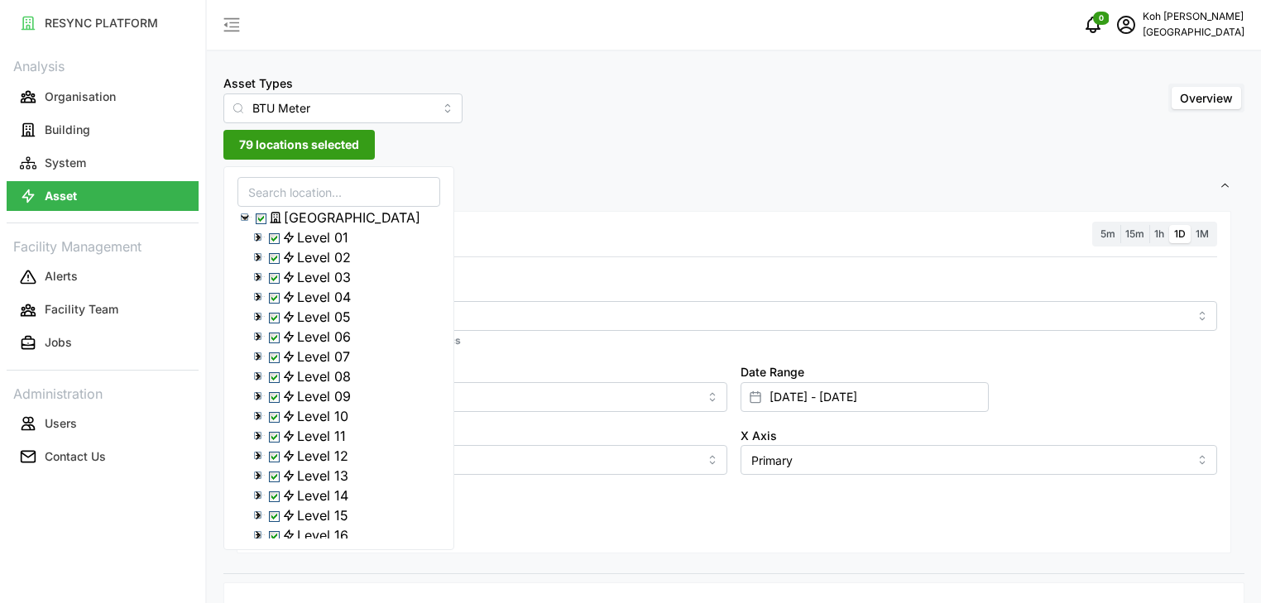
click at [247, 218] on icon at bounding box center [244, 217] width 13 height 13
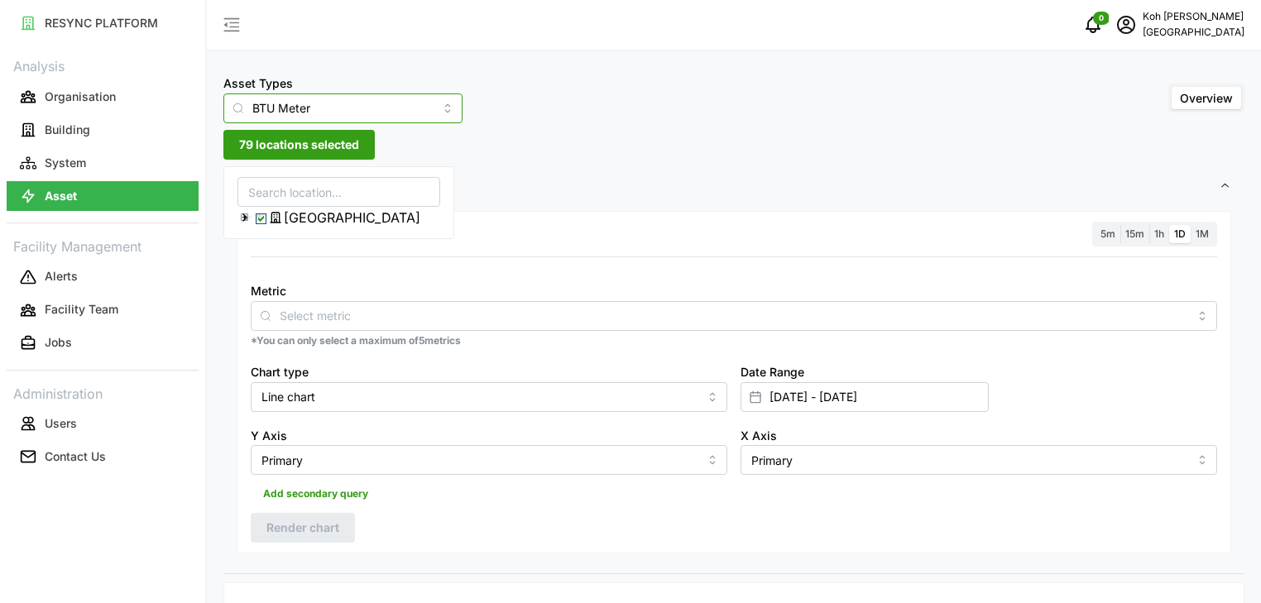
click at [426, 108] on input "BTU Meter" at bounding box center [342, 108] width 239 height 30
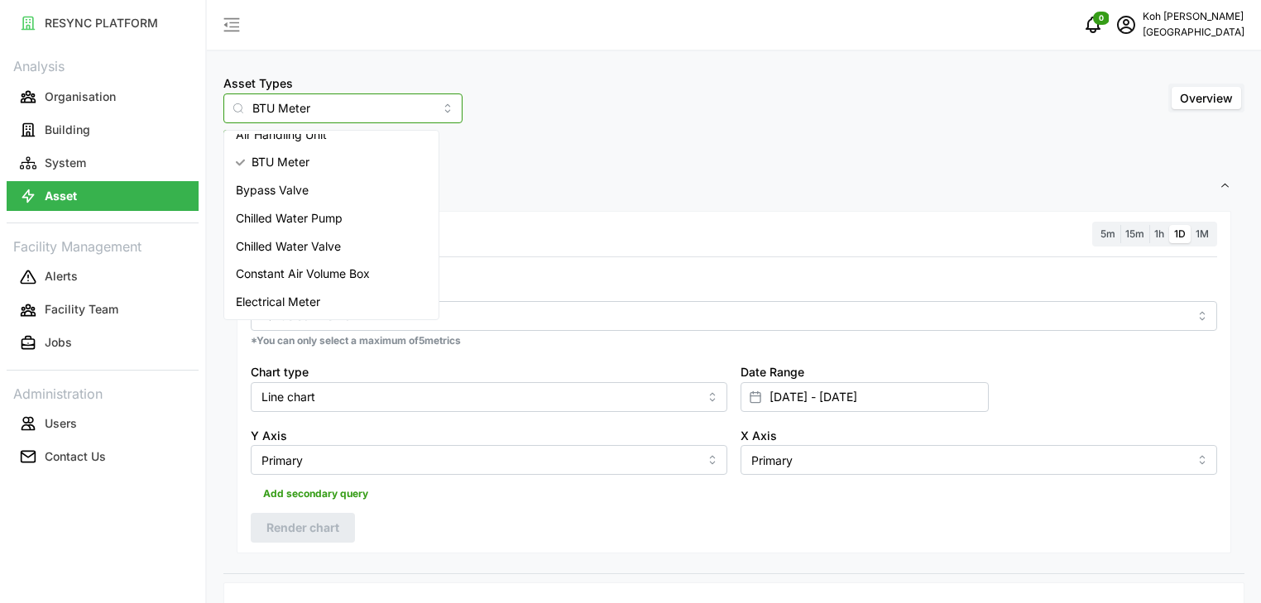
click at [290, 308] on span "Electrical Meter" at bounding box center [278, 302] width 84 height 18
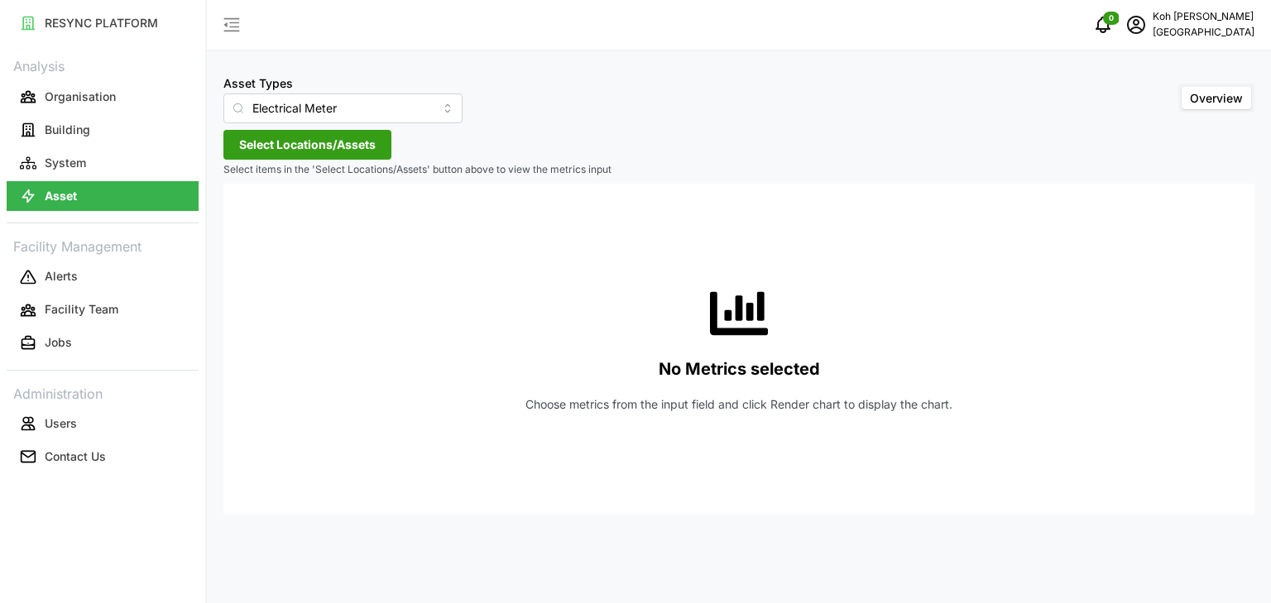
click at [342, 146] on span "Select Locations/Assets" at bounding box center [307, 145] width 137 height 28
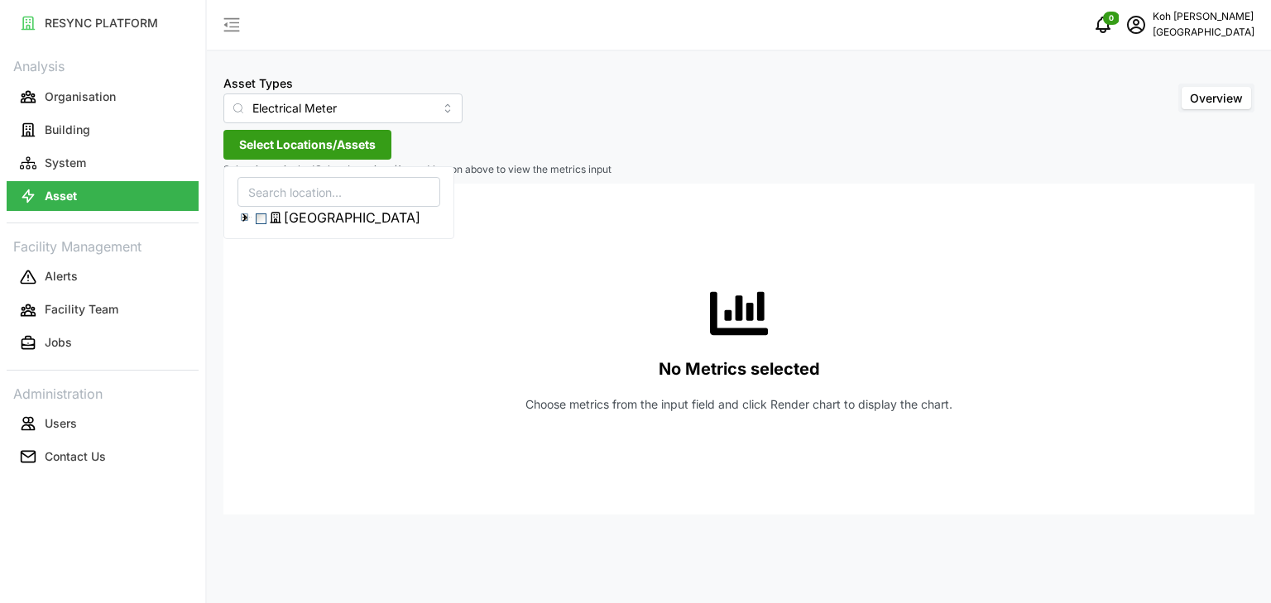
click at [242, 219] on icon at bounding box center [244, 217] width 13 height 13
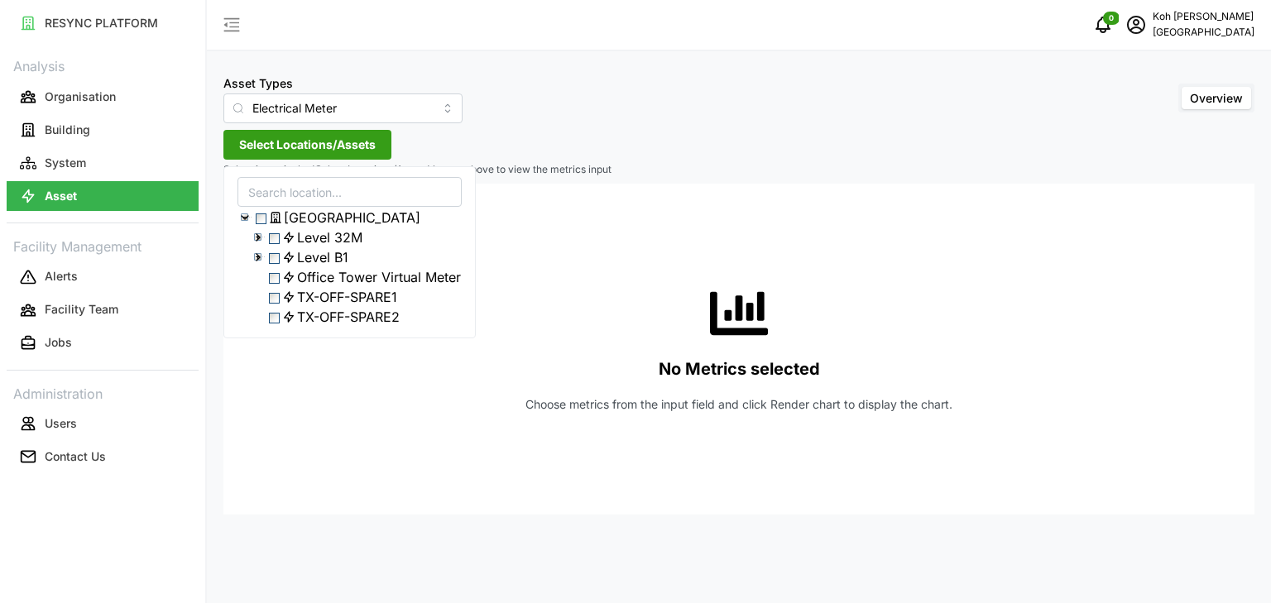
click at [258, 241] on polyline at bounding box center [257, 237] width 3 height 7
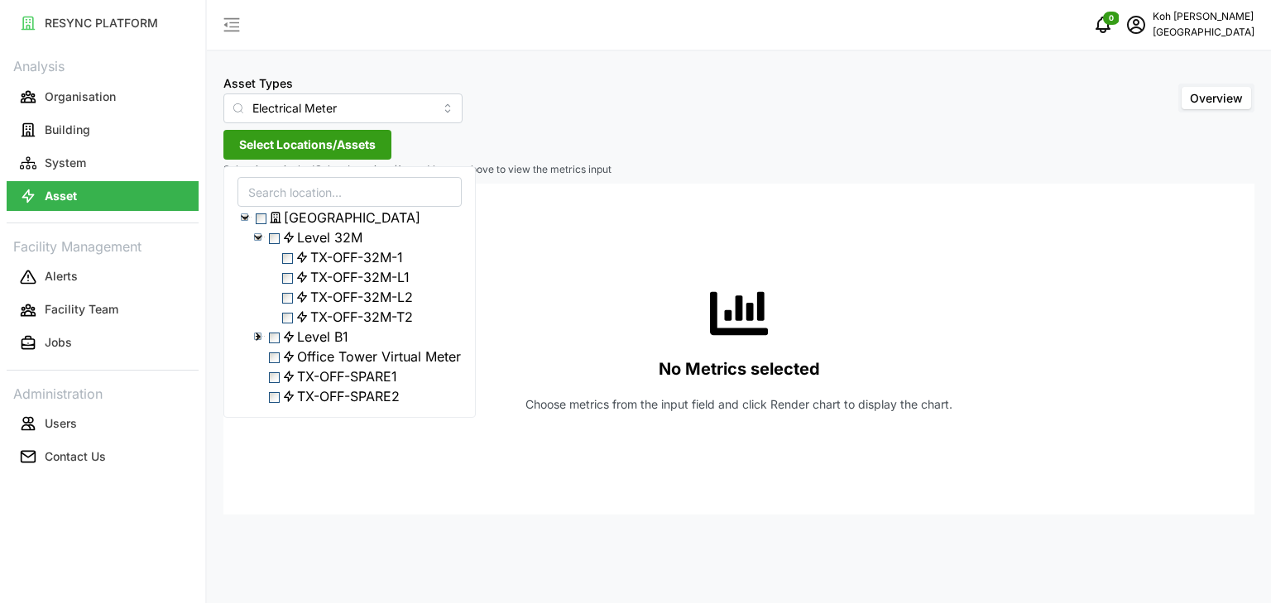
click at [258, 239] on polyline at bounding box center [258, 237] width 7 height 3
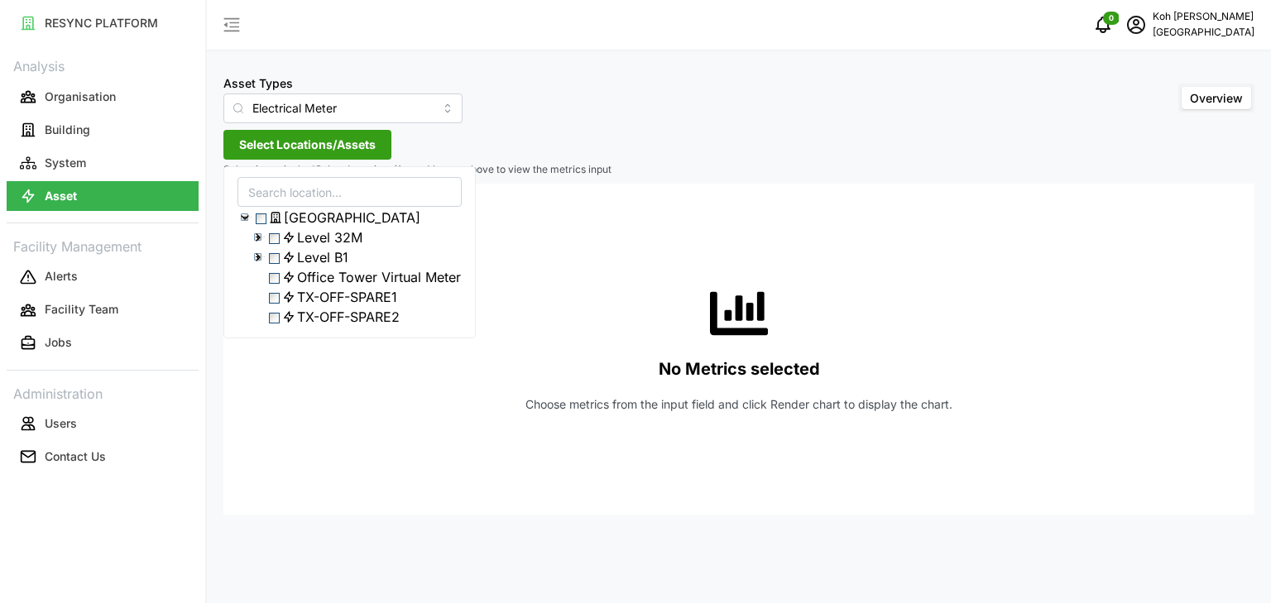
click at [247, 218] on polyline at bounding box center [245, 217] width 7 height 3
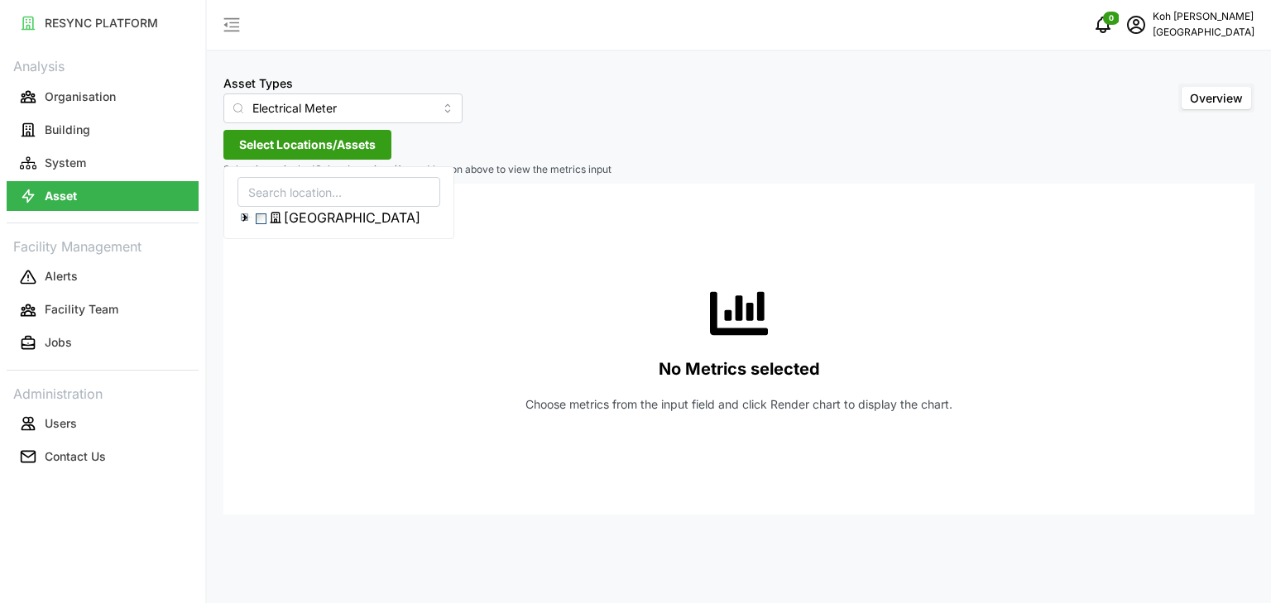
click at [247, 218] on icon at bounding box center [244, 217] width 13 height 13
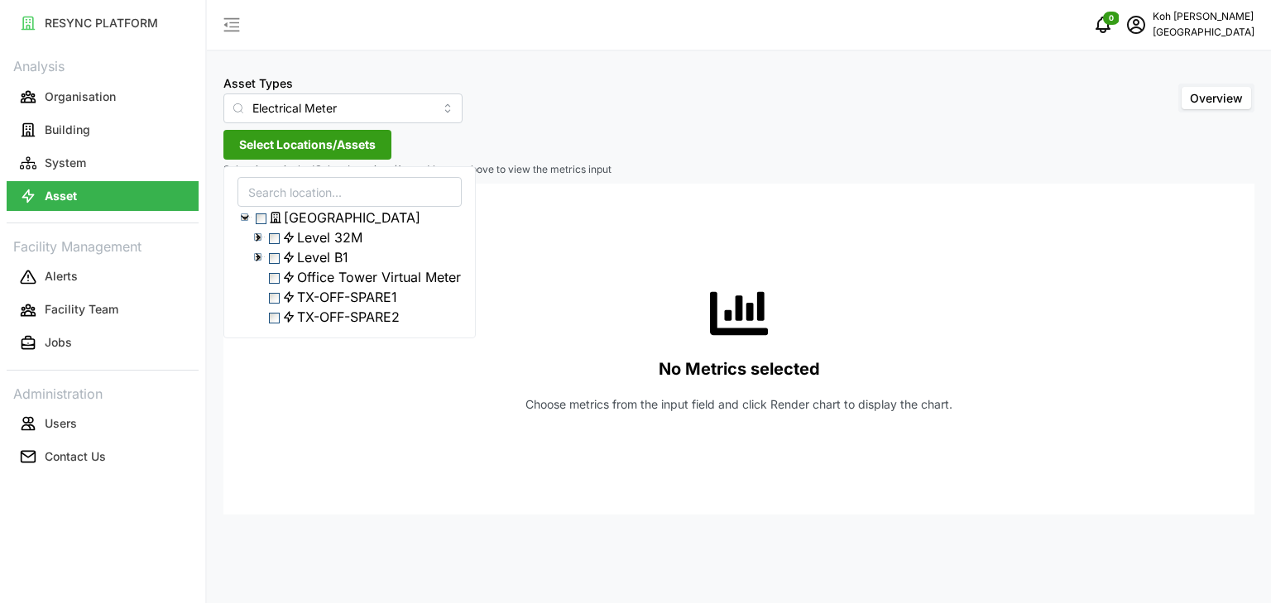
click at [243, 218] on polyline at bounding box center [245, 217] width 7 height 3
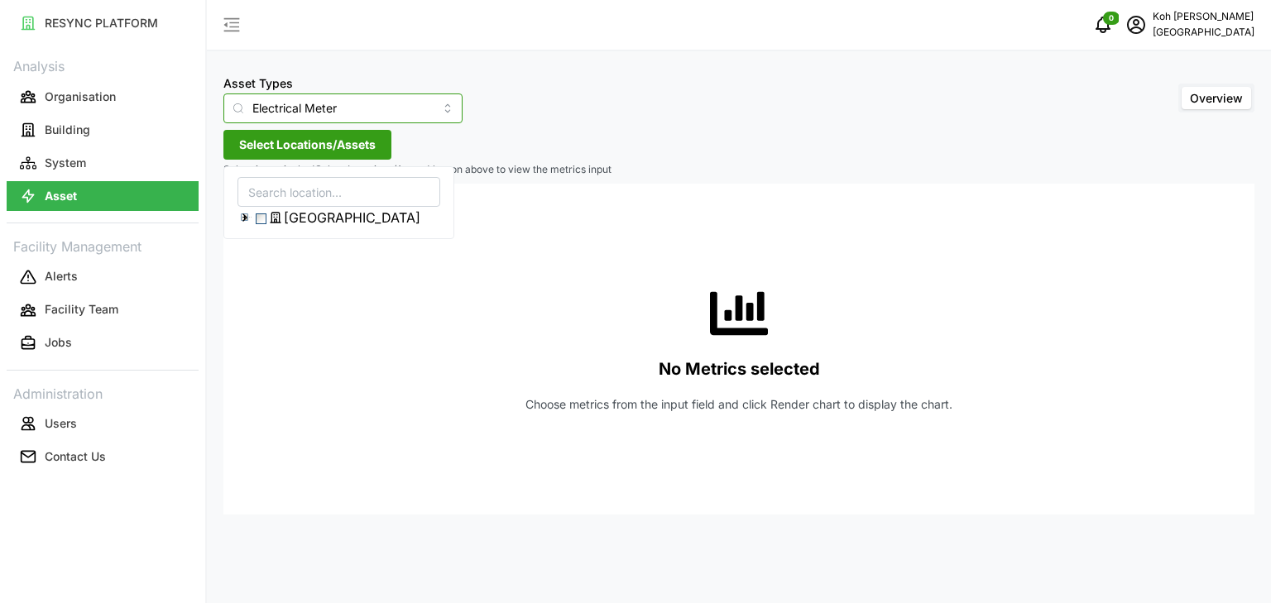
click at [419, 115] on input "Electrical Meter" at bounding box center [342, 108] width 239 height 30
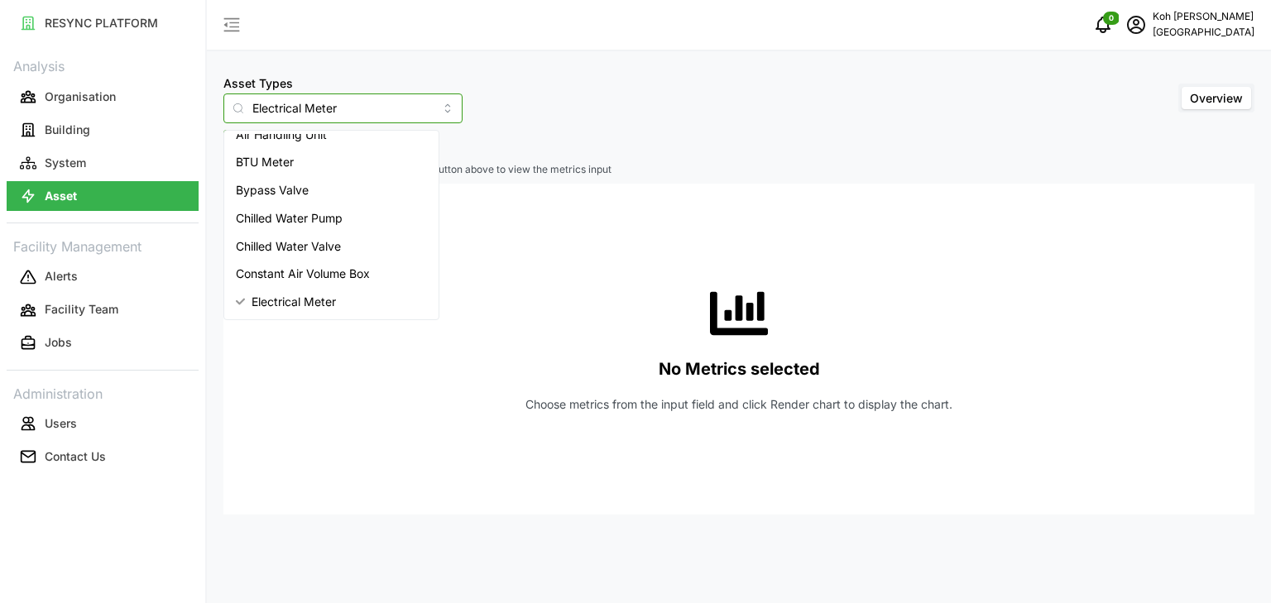
click at [323, 139] on span "Air Handling Unit" at bounding box center [281, 135] width 91 height 18
type input "Air Handling Unit"
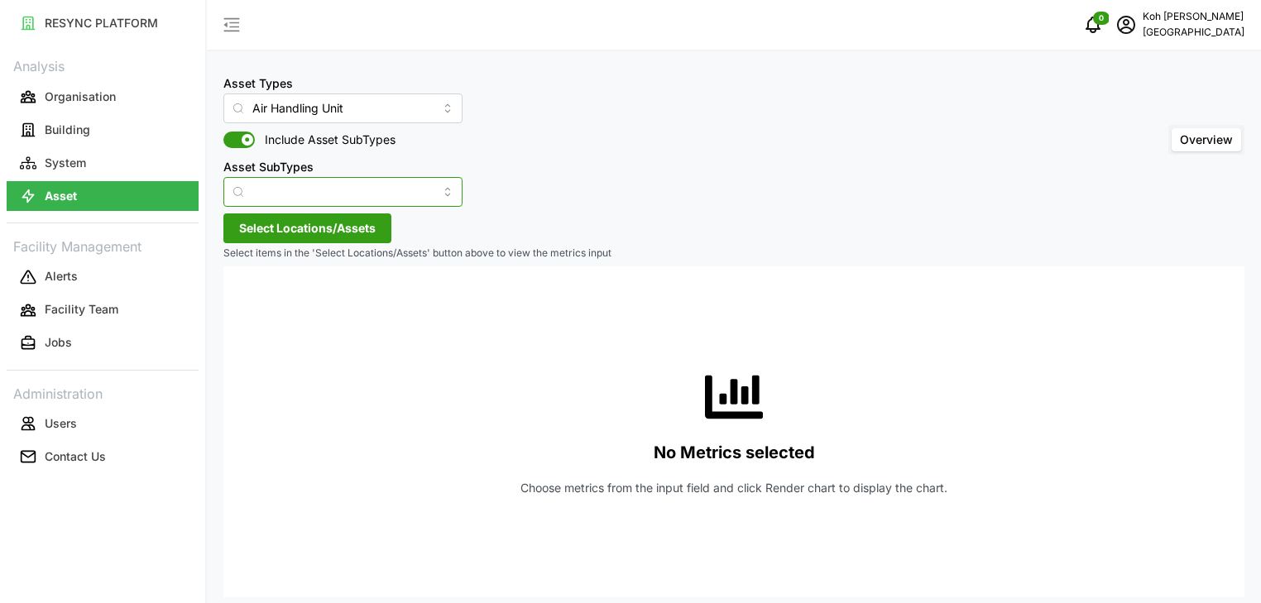
click at [415, 199] on input "Asset SubTypes" at bounding box center [342, 192] width 239 height 30
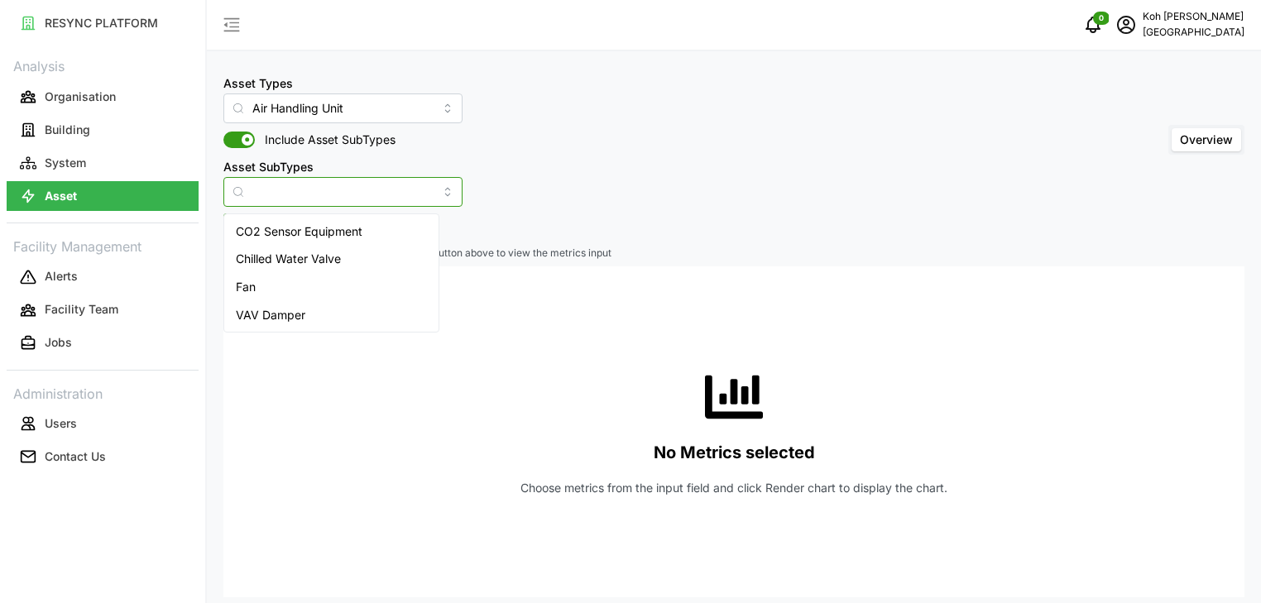
click at [299, 273] on div "Fan" at bounding box center [332, 287] width 208 height 28
type input "Fan"
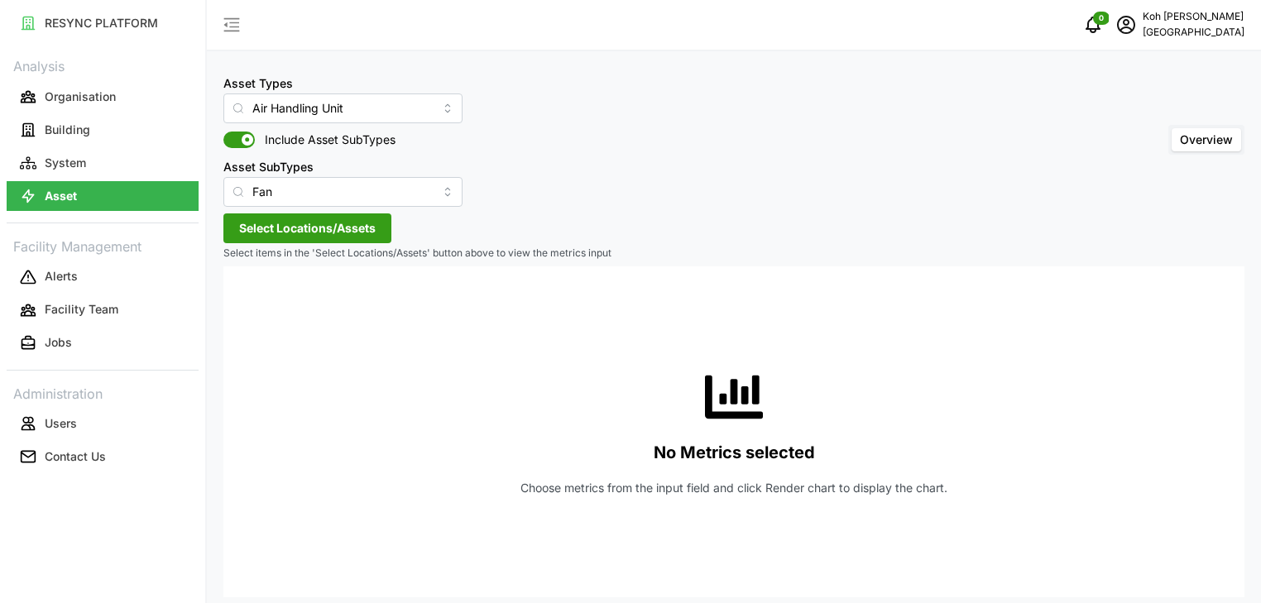
click at [367, 236] on span "Select Locations/Assets" at bounding box center [307, 228] width 137 height 28
click at [250, 301] on icon at bounding box center [244, 301] width 13 height 13
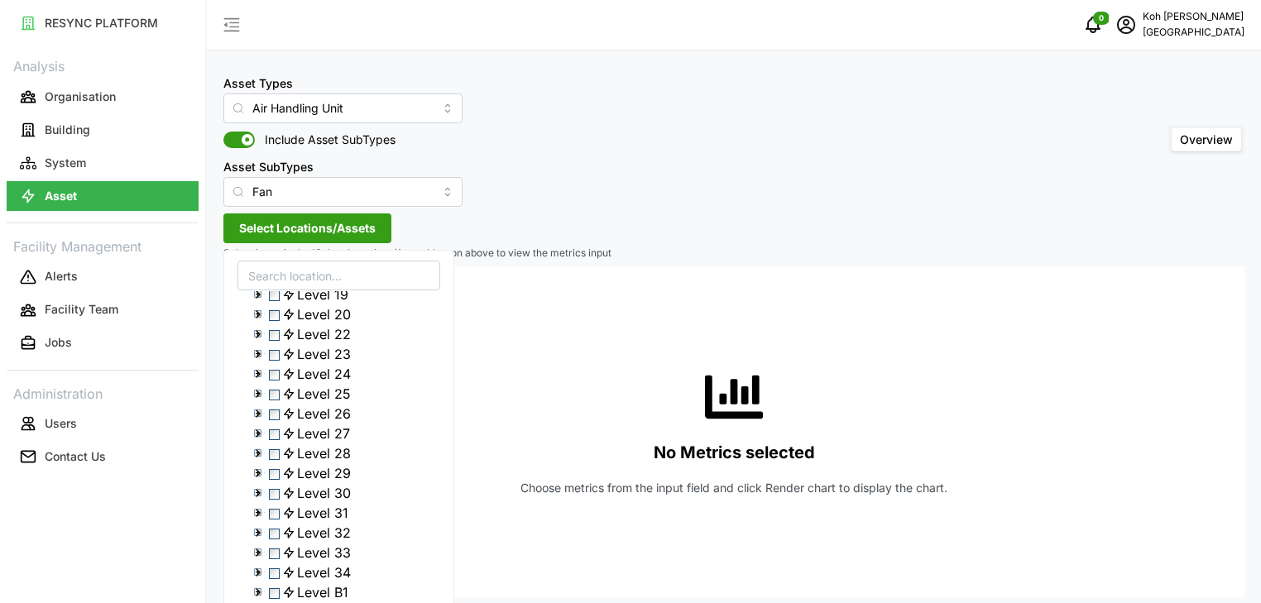
scroll to position [473, 0]
click at [337, 565] on span "Level 34" at bounding box center [324, 573] width 54 height 20
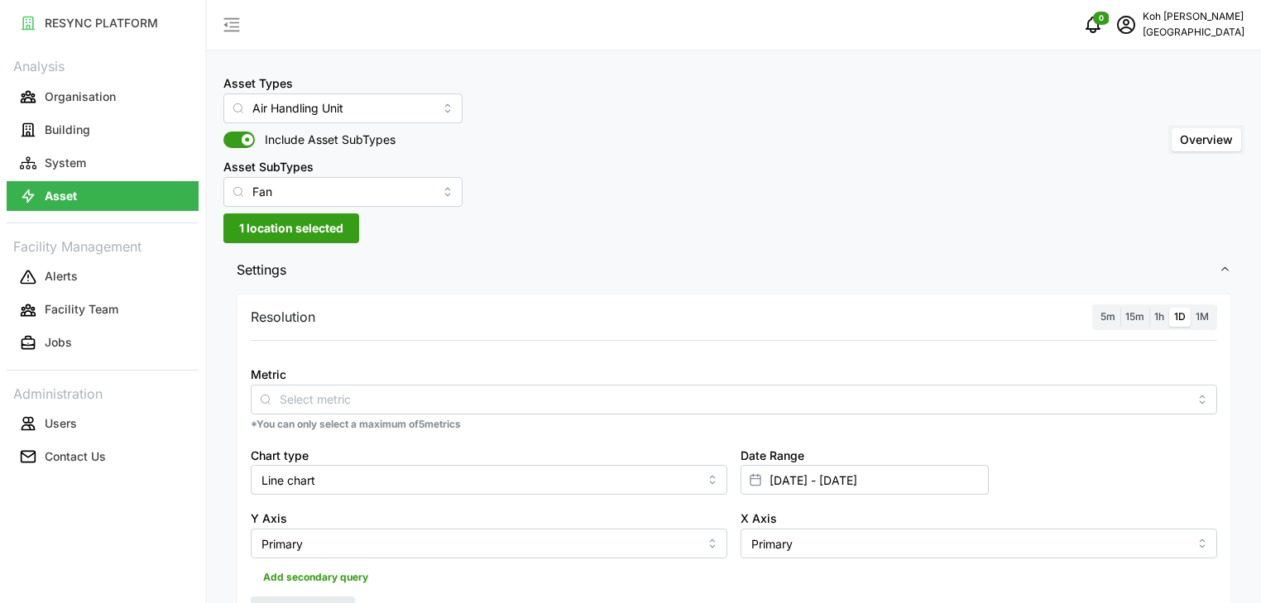
click at [1067, 452] on div "Date Range [DATE] - [DATE]" at bounding box center [979, 470] width 490 height 64
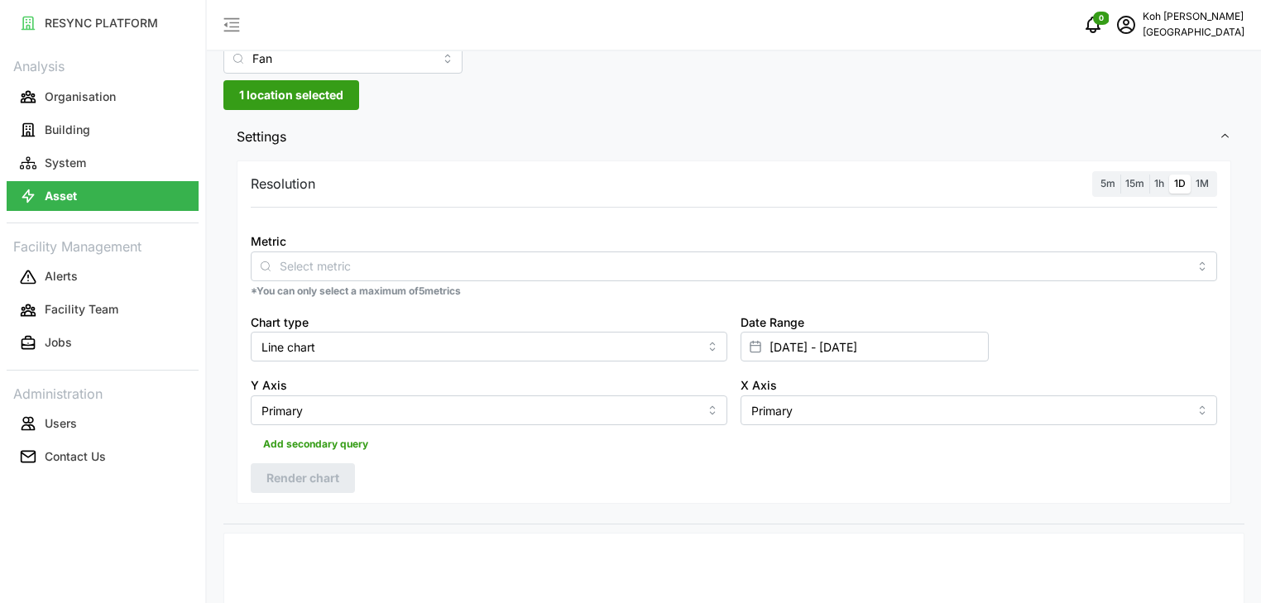
scroll to position [174, 0]
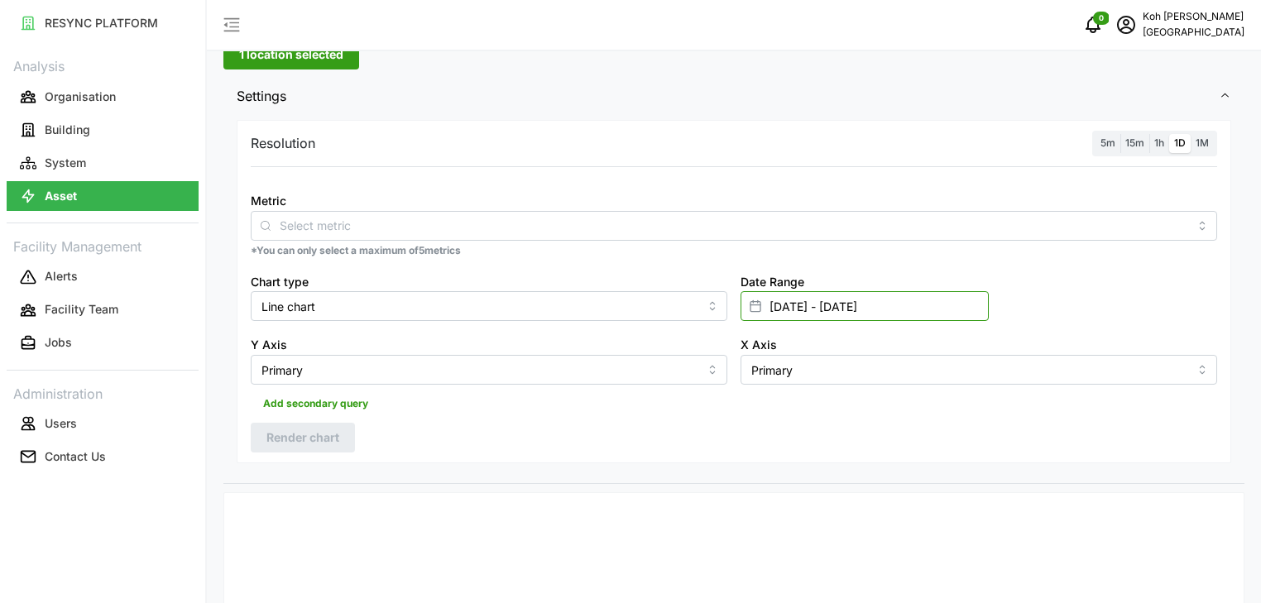
click at [893, 305] on input "[DATE] - [DATE]" at bounding box center [864, 306] width 248 height 30
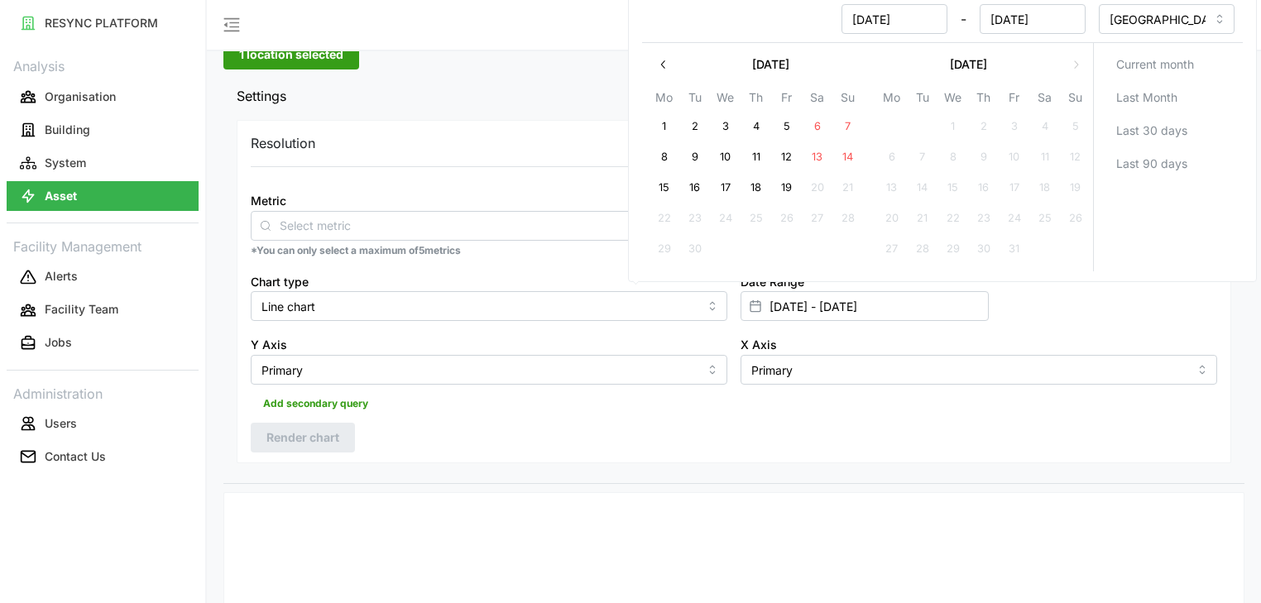
click at [697, 152] on button "9" at bounding box center [695, 158] width 30 height 30
type input "[DATE] - [DATE]"
type input "[DATE]"
click at [781, 152] on button "12" at bounding box center [787, 158] width 30 height 30
type input "[DATE] - [DATE]"
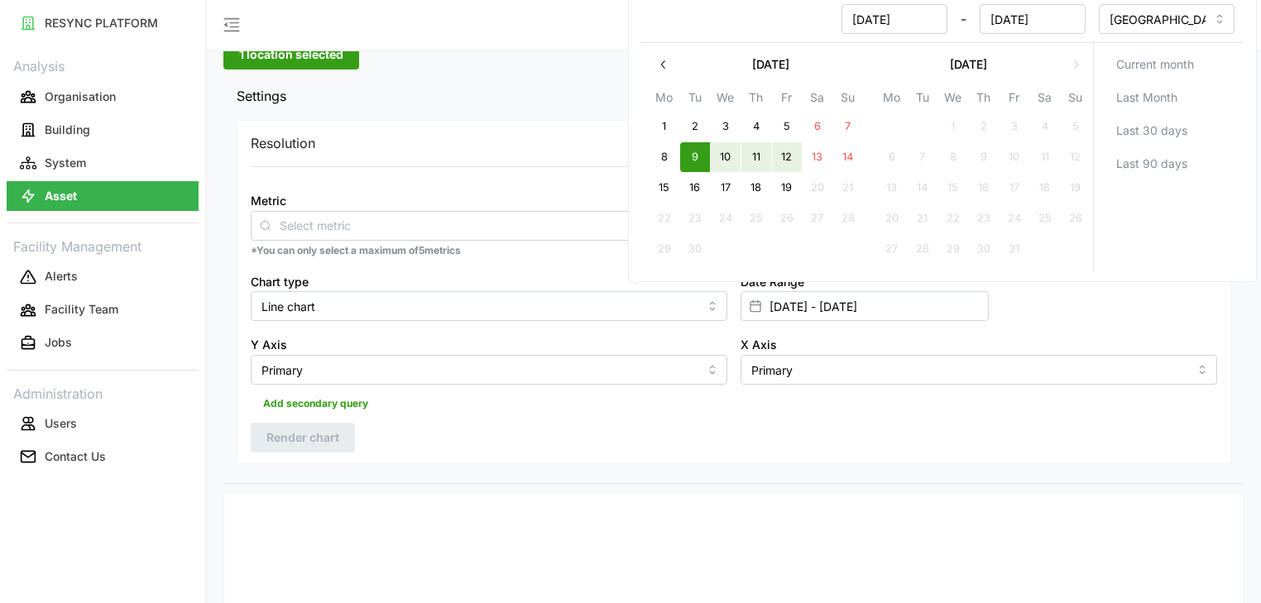
type input "[DATE]"
click at [1072, 337] on div "X Axis Primary" at bounding box center [978, 359] width 477 height 50
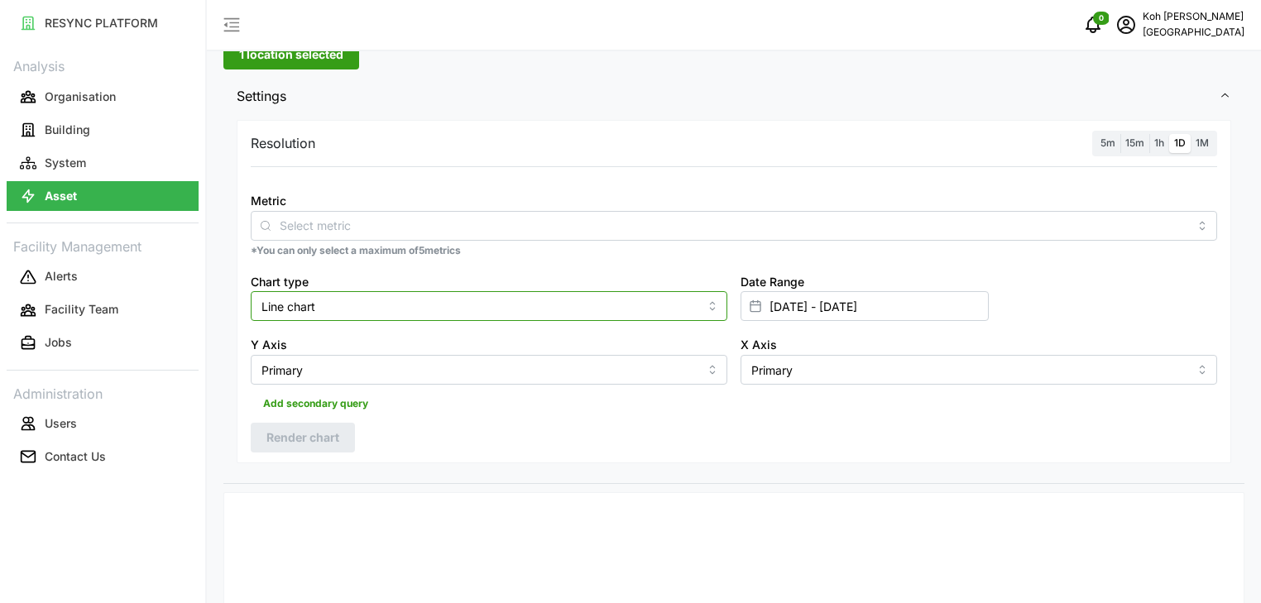
click at [345, 299] on input "Line chart" at bounding box center [489, 306] width 477 height 30
click at [346, 304] on input "Line chart" at bounding box center [489, 306] width 477 height 30
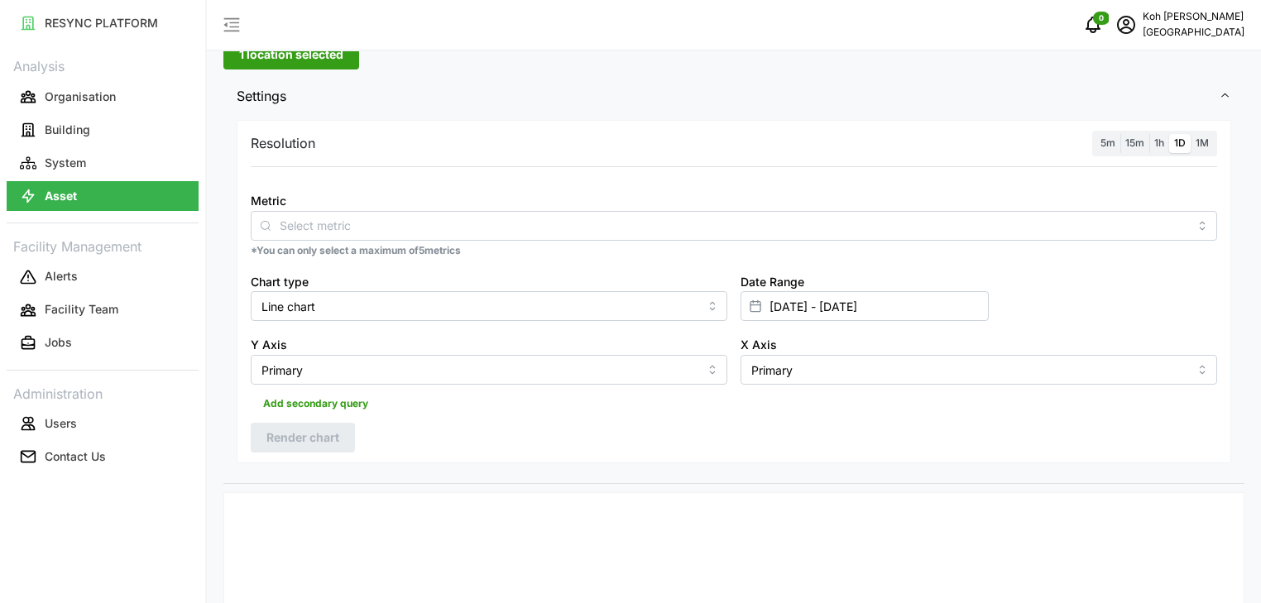
click at [632, 427] on div "Resolution 5m 15m 1h 1D 1M Metric *You can only select a maximum of 5 metrics C…" at bounding box center [734, 291] width 994 height 343
click at [1134, 142] on span "15m" at bounding box center [1134, 143] width 19 height 12
click at [1120, 134] on input "15m" at bounding box center [1120, 134] width 0 height 0
drag, startPoint x: 1135, startPoint y: 286, endPoint x: 1162, endPoint y: 268, distance: 32.8
click at [1141, 281] on div "Date Range [DATE] - [DATE]" at bounding box center [979, 297] width 490 height 64
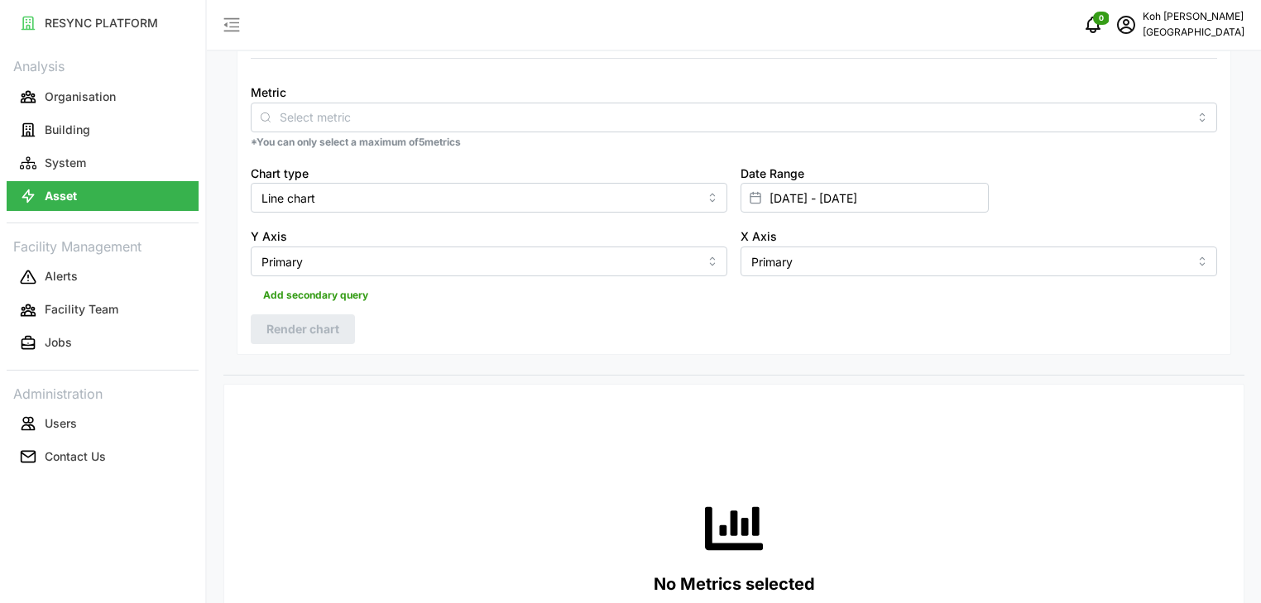
scroll to position [294, 0]
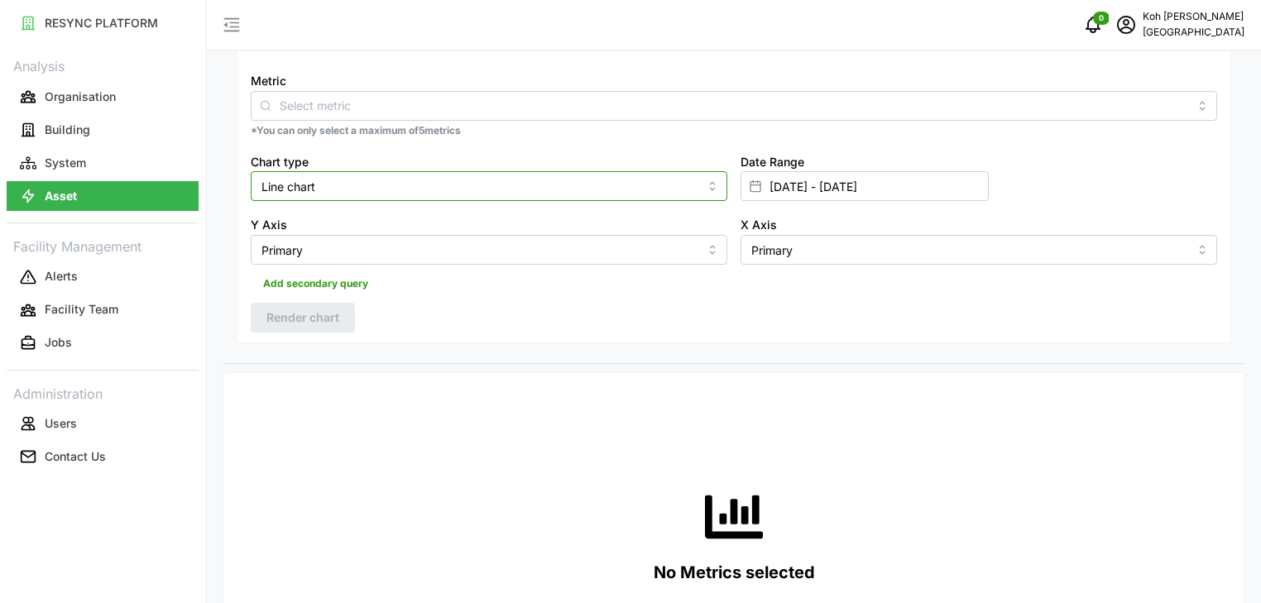
click at [536, 182] on input "Line chart" at bounding box center [489, 186] width 477 height 30
click at [1068, 185] on div "Date Range [DATE] - [DATE]" at bounding box center [979, 177] width 490 height 64
click at [913, 189] on input "[DATE] - [DATE]" at bounding box center [864, 186] width 248 height 30
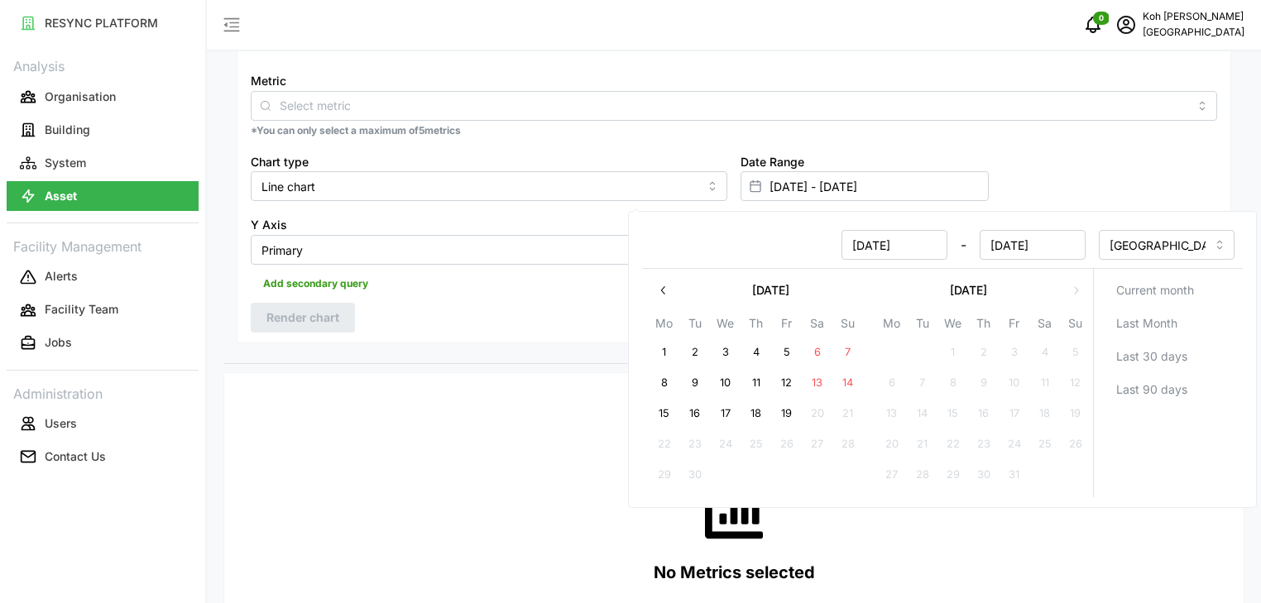
click at [668, 379] on button "8" at bounding box center [664, 383] width 30 height 30
type input "[DATE] - [DATE]"
type input "[DATE]"
click at [1089, 175] on div "Date Range [DATE] - [DATE]" at bounding box center [979, 177] width 490 height 64
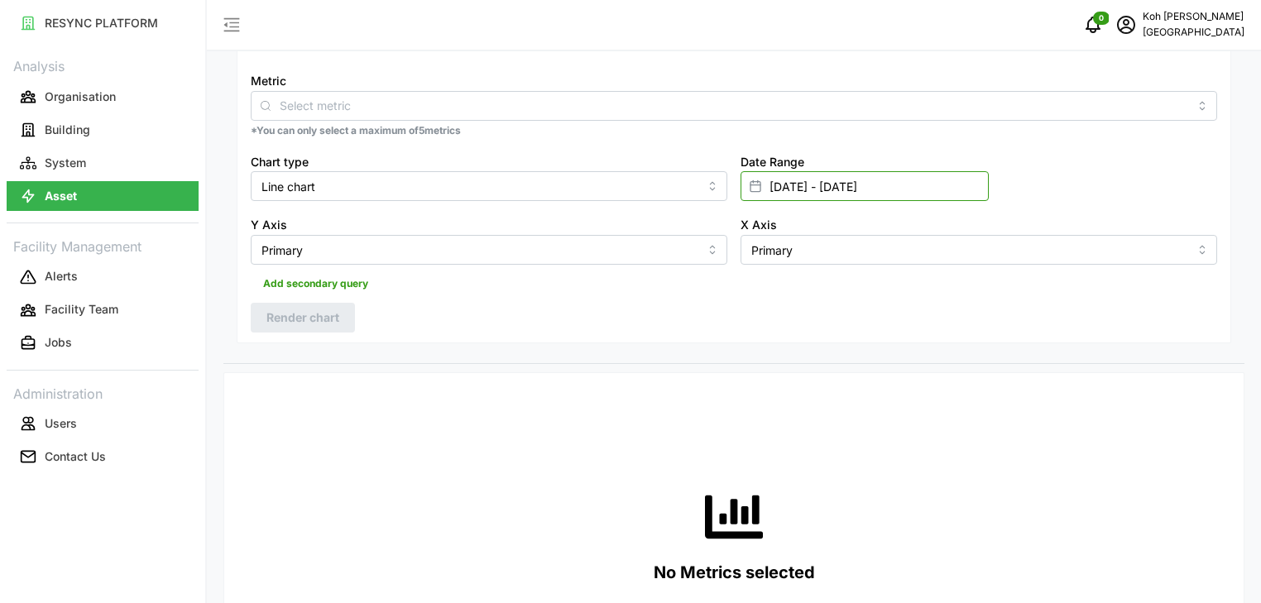
click at [931, 184] on input "[DATE] - [DATE]" at bounding box center [864, 186] width 248 height 30
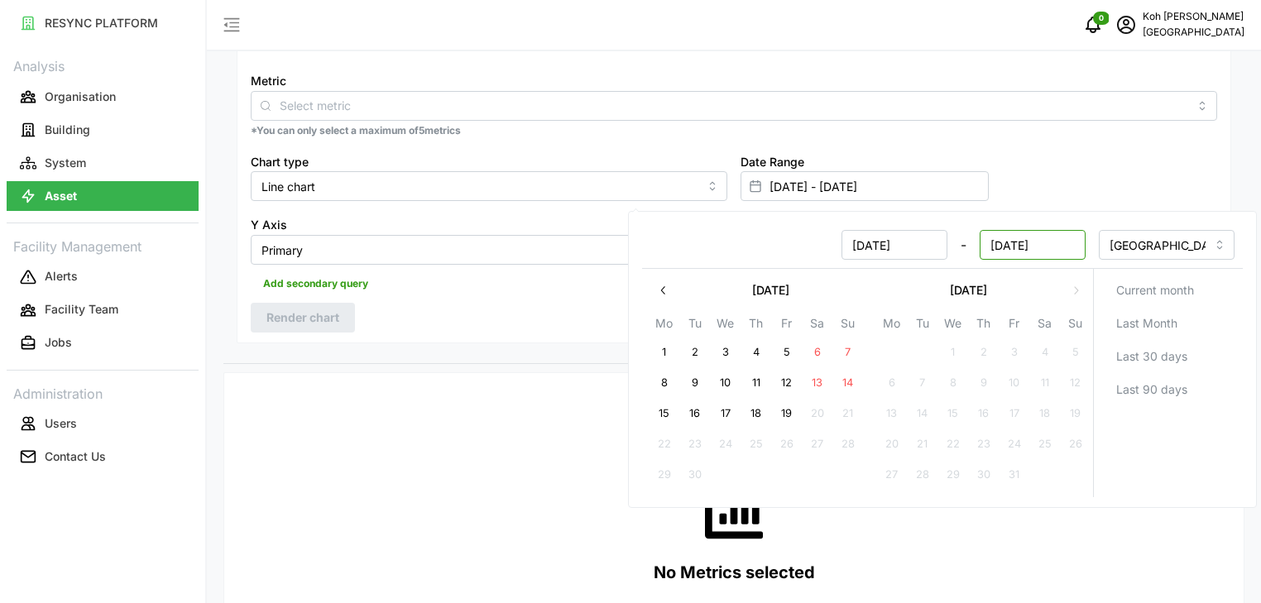
click at [990, 243] on input "[DATE]" at bounding box center [1032, 245] width 106 height 30
drag, startPoint x: 1000, startPoint y: 243, endPoint x: 973, endPoint y: 247, distance: 27.5
click at [973, 247] on div "[DATE] - [DATE]" at bounding box center [867, 245] width 435 height 30
type input "[DATE]"
click at [656, 384] on button "8" at bounding box center [664, 383] width 30 height 30
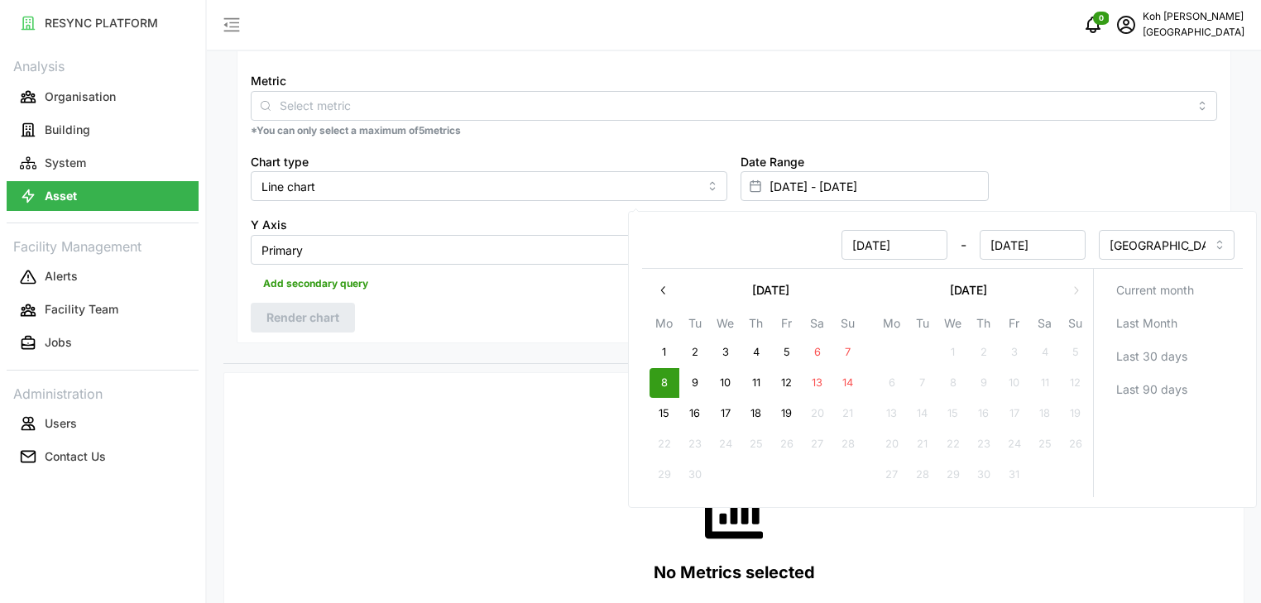
click at [654, 377] on button "8" at bounding box center [664, 383] width 30 height 30
type input "[DATE] - [DATE]"
type input "[DATE]"
click at [1100, 177] on div "Date Range [DATE] - [DATE]" at bounding box center [979, 177] width 490 height 64
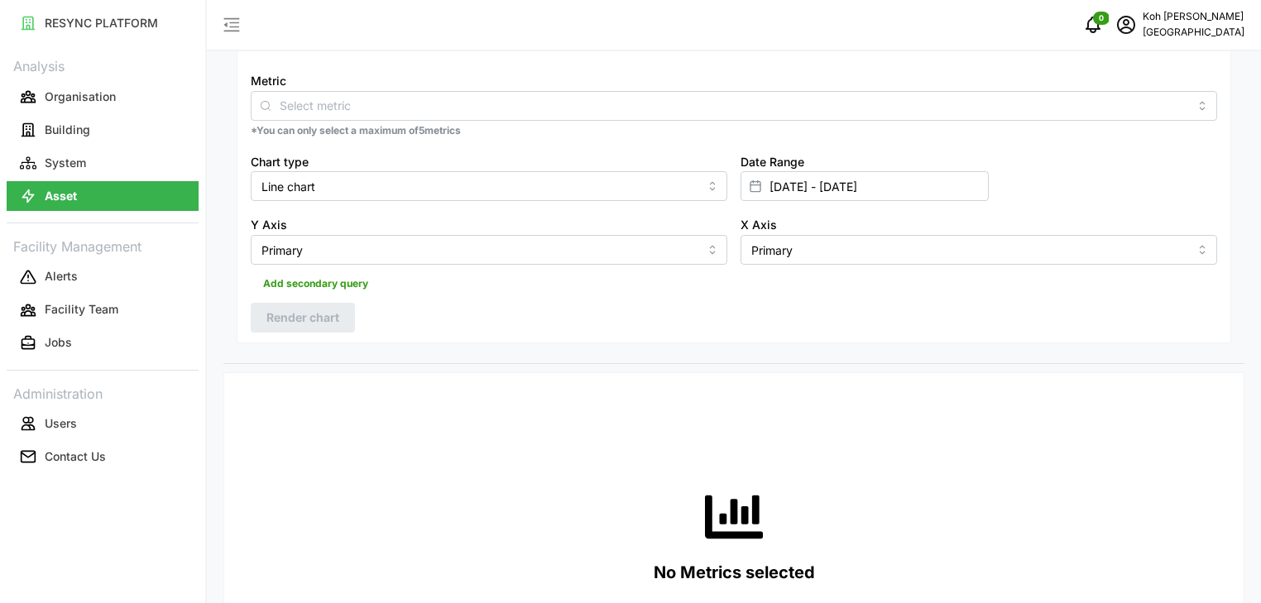
click at [918, 308] on div "Resolution 5m 15m 1h 1D 1M Metric *You can only select a maximum of 5 metrics C…" at bounding box center [734, 171] width 994 height 343
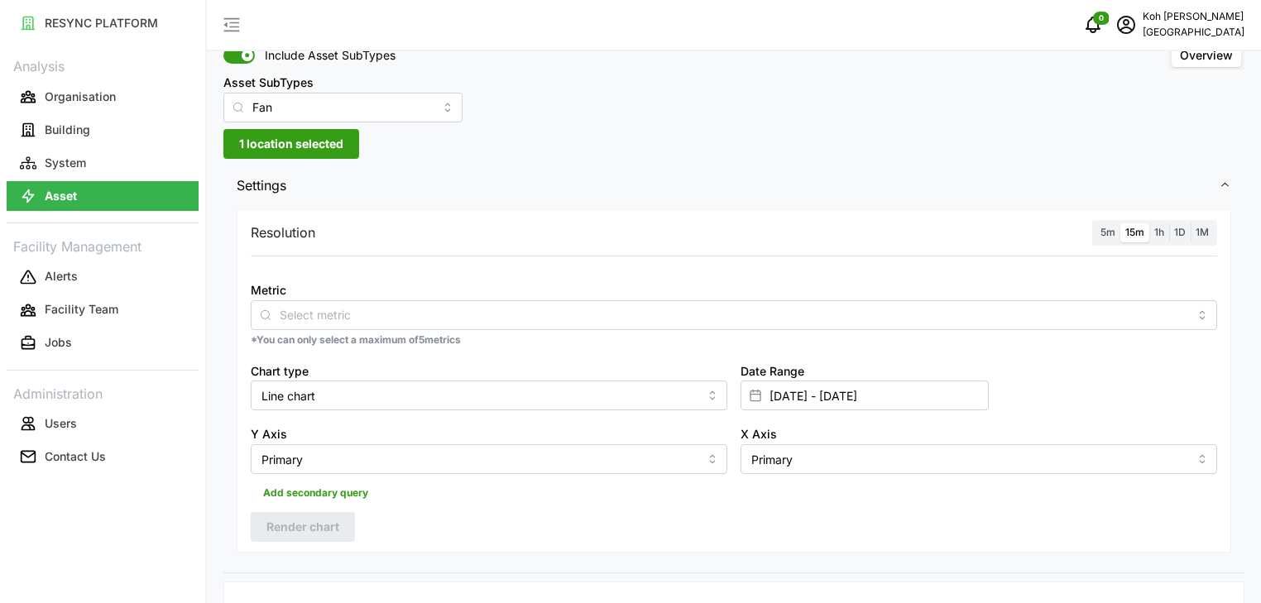
scroll to position [69, 0]
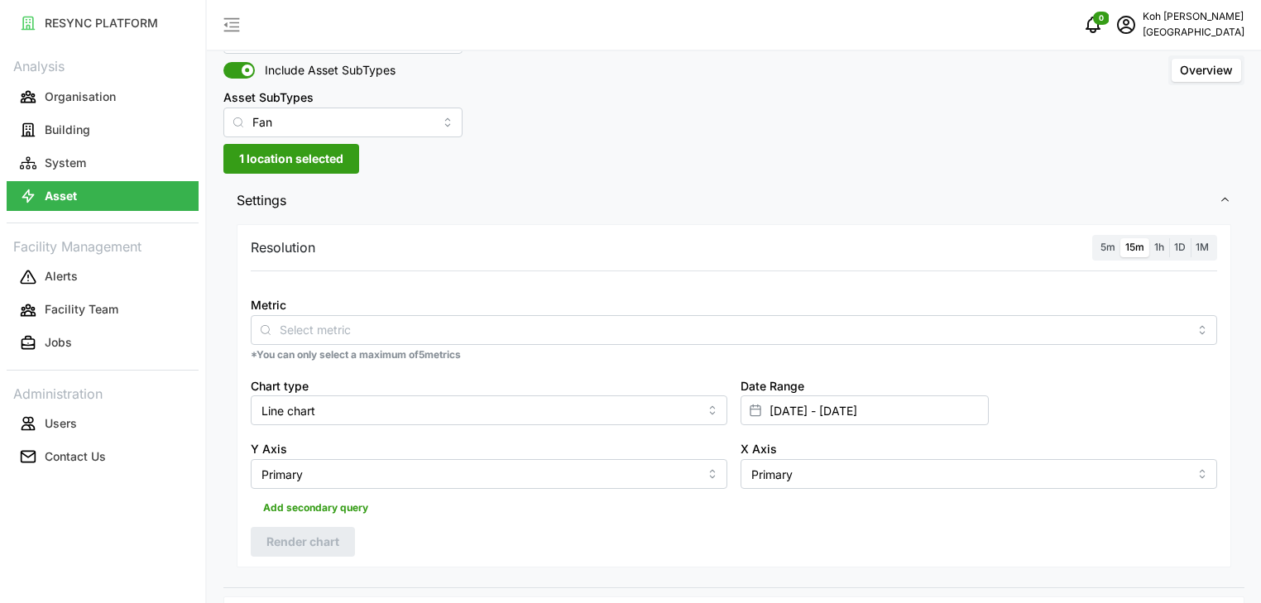
click at [1179, 242] on span "1D" at bounding box center [1180, 247] width 12 height 12
click at [1169, 238] on input "1D" at bounding box center [1169, 238] width 0 height 0
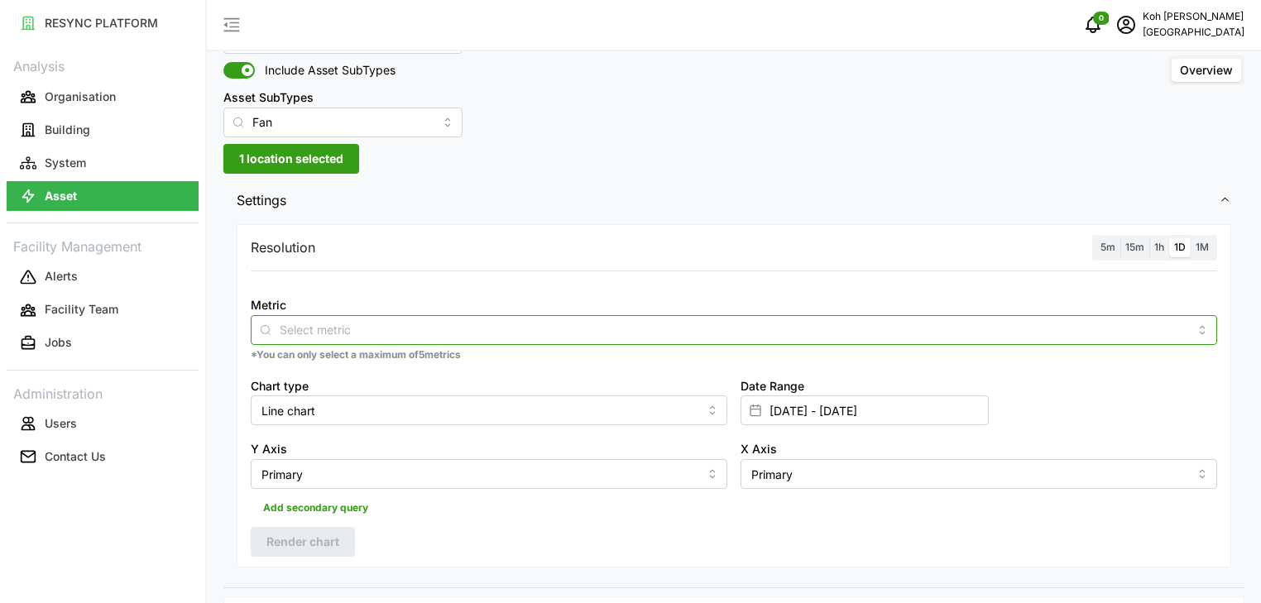
click at [348, 331] on input "Metric" at bounding box center [734, 329] width 908 height 18
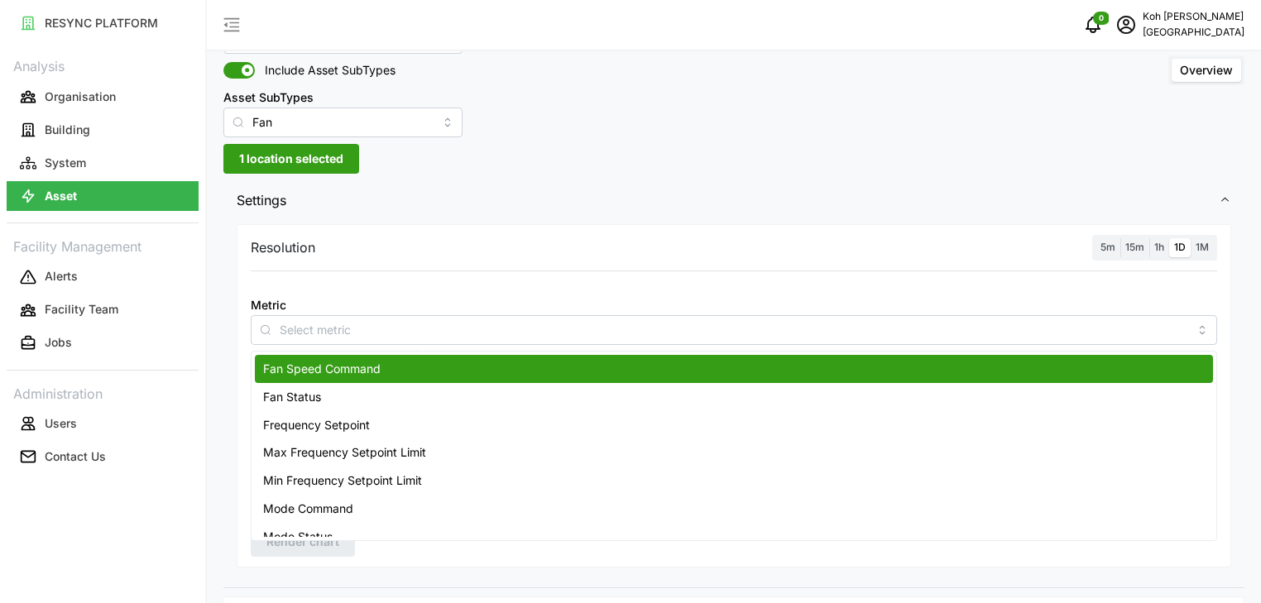
click at [718, 186] on span "Settings" at bounding box center [728, 200] width 982 height 41
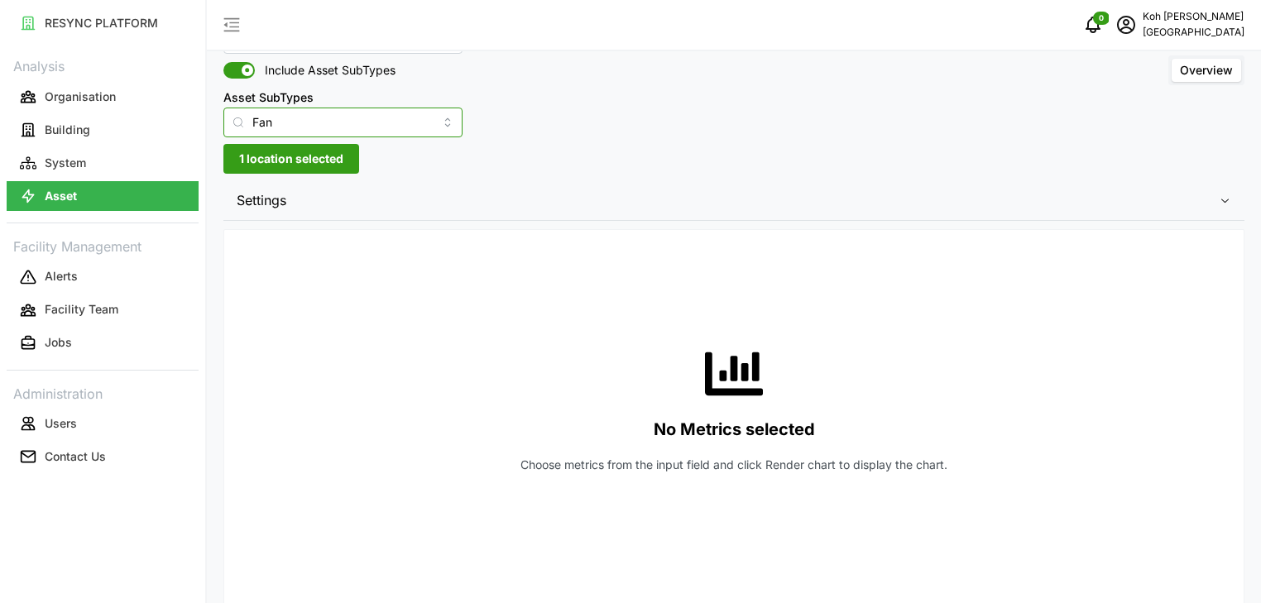
click at [423, 122] on input "Fan" at bounding box center [342, 123] width 239 height 30
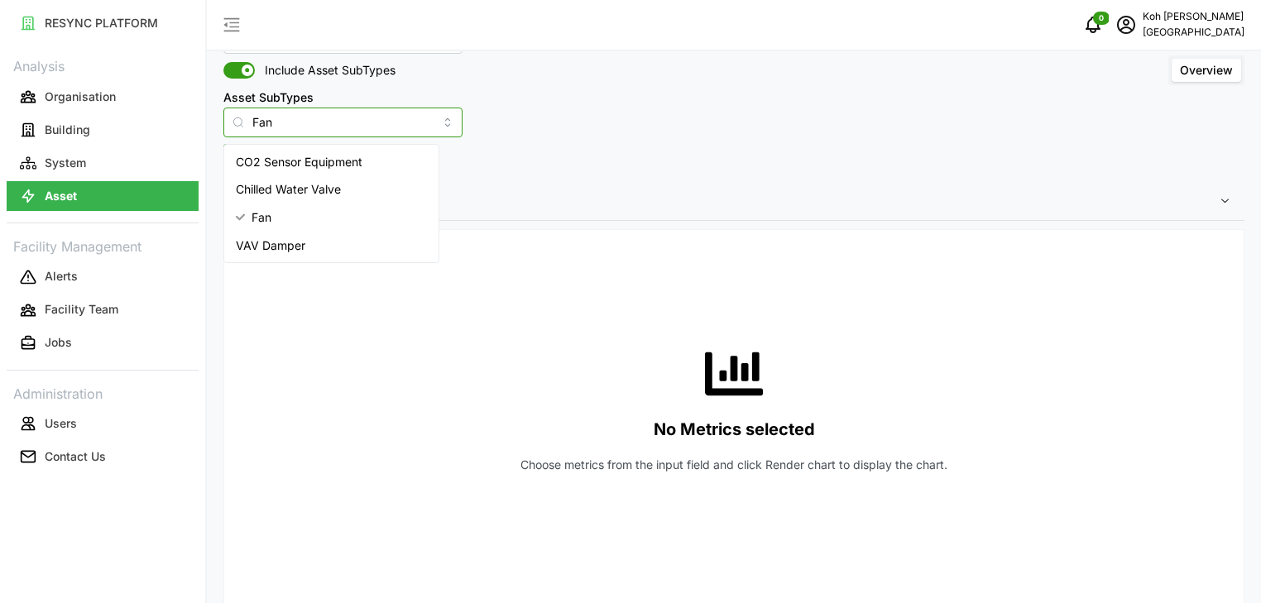
click at [423, 122] on input "Fan" at bounding box center [342, 123] width 239 height 30
click at [1028, 151] on div "Asset Types Air Handling Unit Include Asset SubTypes Asset SubTypes Fan Overvie…" at bounding box center [734, 487] width 1054 height 1112
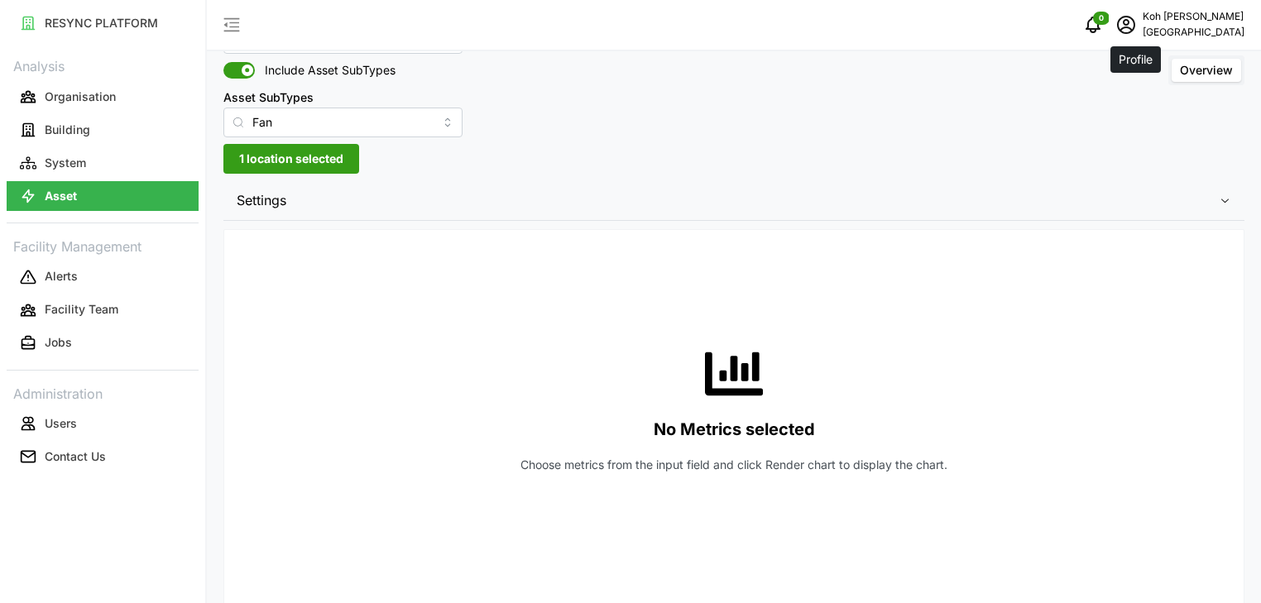
click at [1136, 24] on icon "schedule" at bounding box center [1126, 25] width 20 height 20
click at [1138, 122] on div "Logout" at bounding box center [1183, 125] width 117 height 18
